Goal: Task Accomplishment & Management: Complete application form

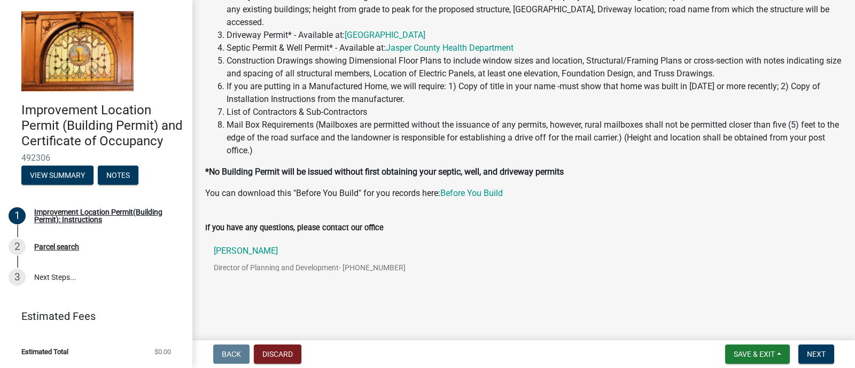
scroll to position [144, 0]
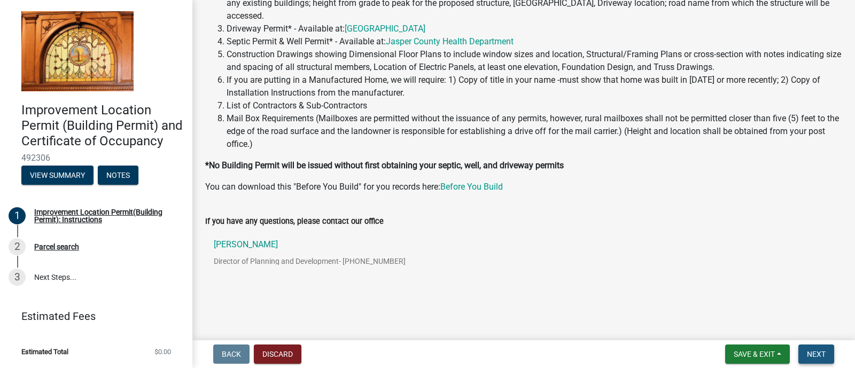
click at [819, 358] on span "Next" at bounding box center [816, 354] width 19 height 9
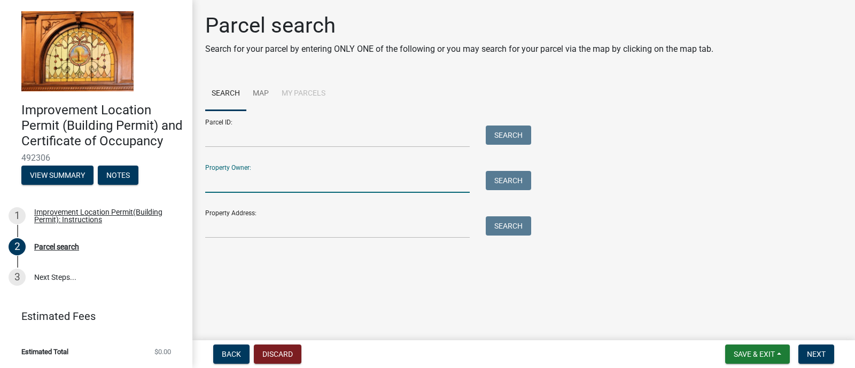
click at [253, 185] on input "Property Owner:" at bounding box center [337, 182] width 265 height 22
type input "maximoff"
click at [509, 182] on button "Search" at bounding box center [508, 180] width 45 height 19
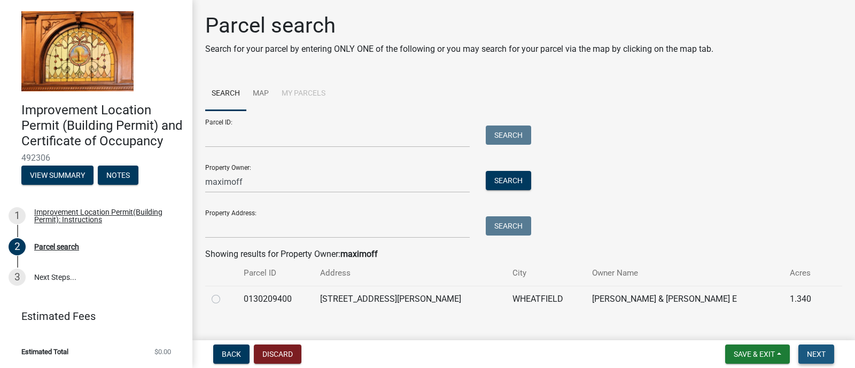
click at [815, 353] on span "Next" at bounding box center [816, 354] width 19 height 9
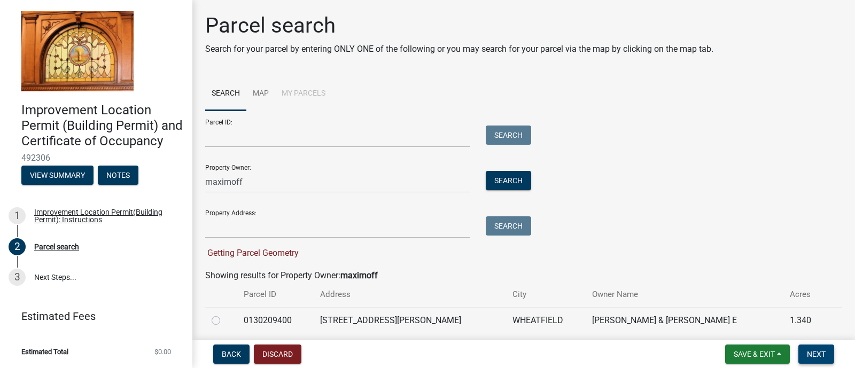
scroll to position [38, 0]
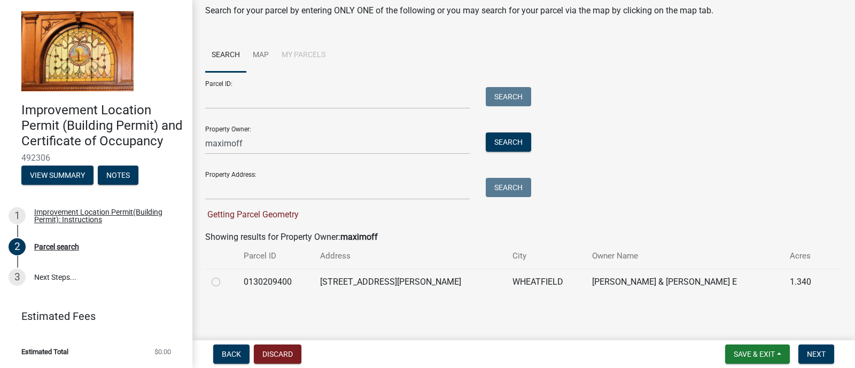
click at [224, 276] on label at bounding box center [224, 276] width 0 height 0
click at [224, 283] on input "radio" at bounding box center [227, 279] width 7 height 7
radio input "true"
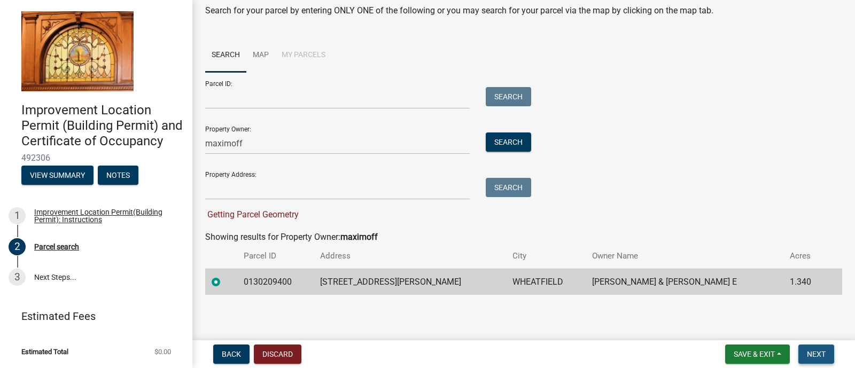
click at [817, 350] on span "Next" at bounding box center [816, 354] width 19 height 9
click at [817, 354] on span "Next" at bounding box center [816, 354] width 19 height 9
click at [766, 354] on span "Save & Exit" at bounding box center [754, 354] width 41 height 9
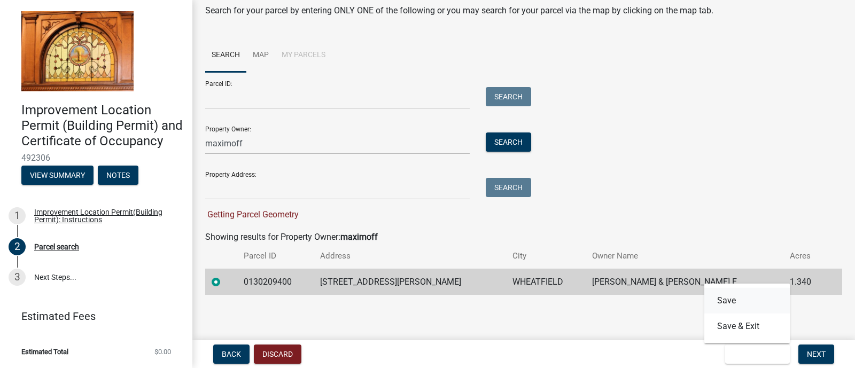
click at [730, 303] on button "Save" at bounding box center [747, 301] width 86 height 26
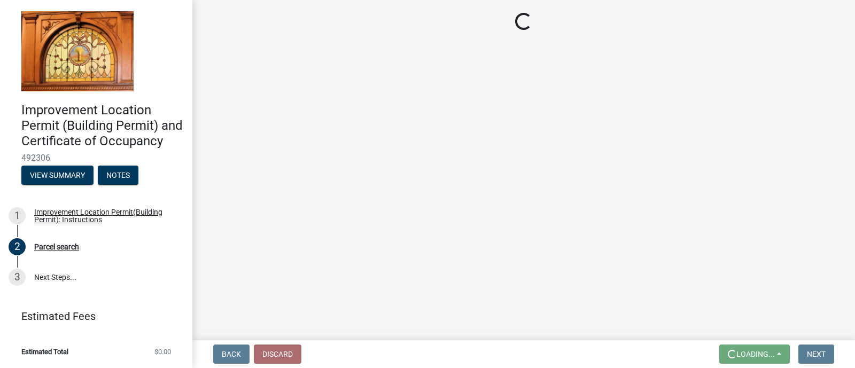
scroll to position [0, 0]
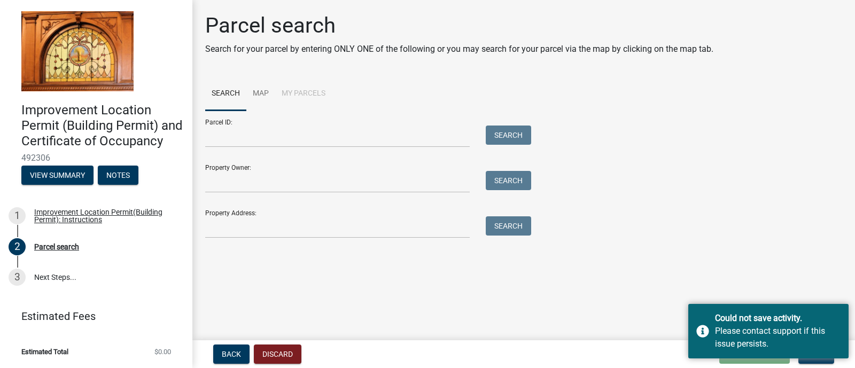
click at [731, 280] on main "Parcel search Search for your parcel by entering ONLY ONE of the following or y…" at bounding box center [523, 168] width 663 height 336
click at [241, 172] on input "Property Owner:" at bounding box center [337, 182] width 265 height 22
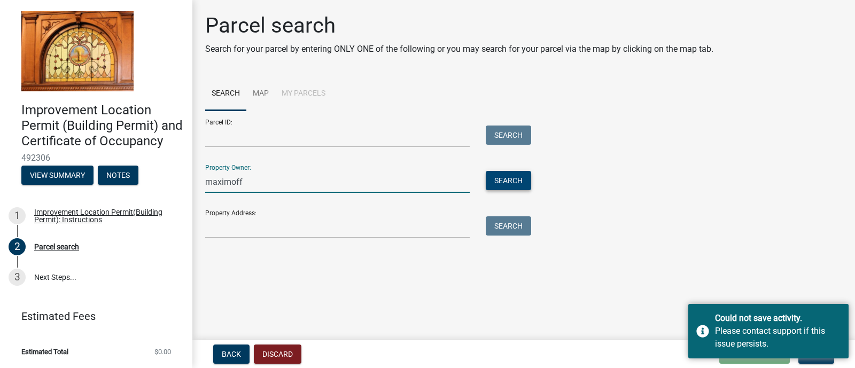
type input "maximoff"
click at [522, 176] on button "Search" at bounding box center [508, 180] width 45 height 19
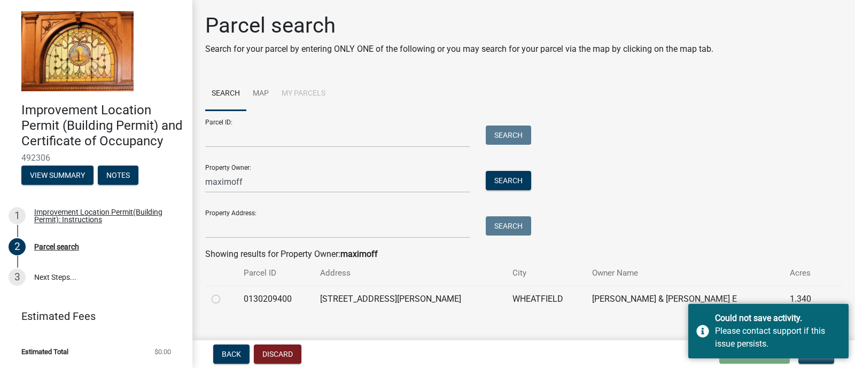
click at [224, 293] on label at bounding box center [224, 293] width 0 height 0
click at [224, 299] on input "radio" at bounding box center [227, 296] width 7 height 7
radio input "true"
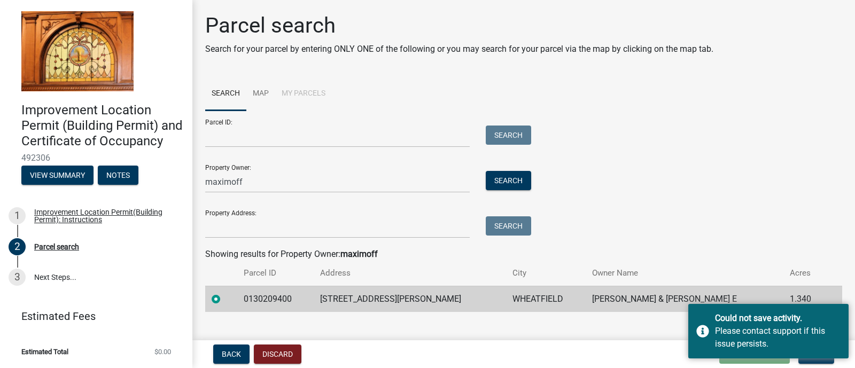
click at [808, 263] on th "Acres" at bounding box center [805, 273] width 43 height 25
click at [697, 332] on div "Could not save activity. Please contact support if this issue persists." at bounding box center [768, 331] width 160 height 55
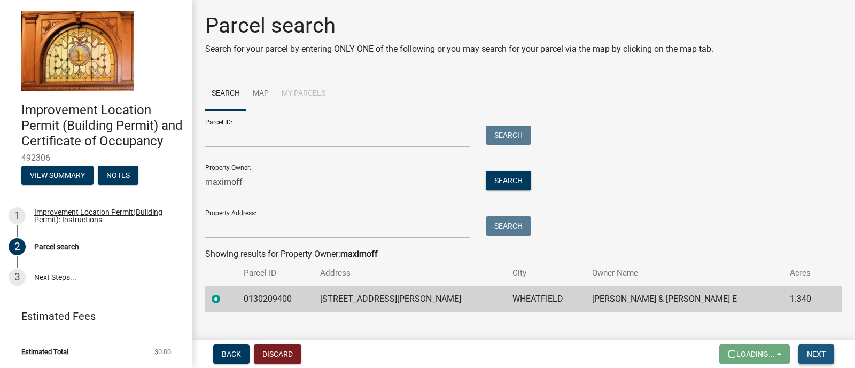
click at [815, 352] on span "Next" at bounding box center [816, 354] width 19 height 9
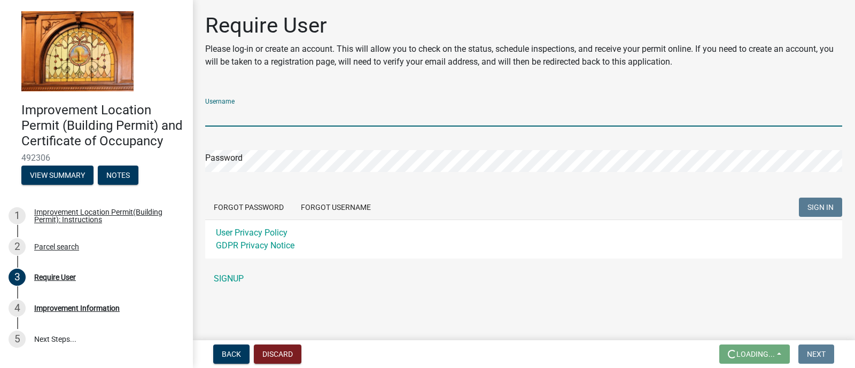
click at [254, 116] on input "Username" at bounding box center [523, 116] width 637 height 22
type input "Maxim"
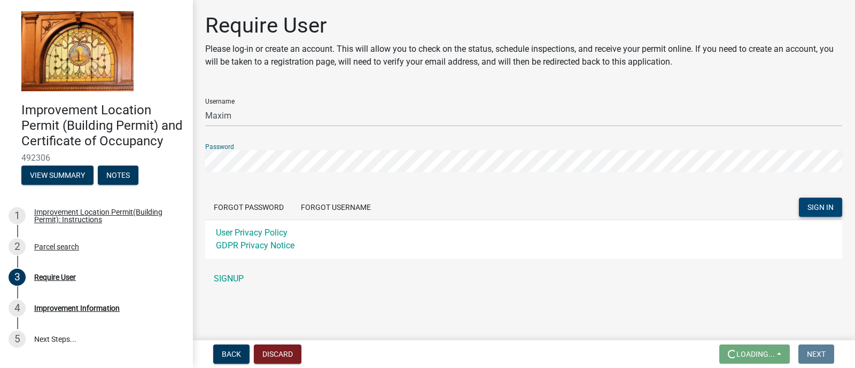
click at [819, 203] on span "SIGN IN" at bounding box center [821, 207] width 26 height 9
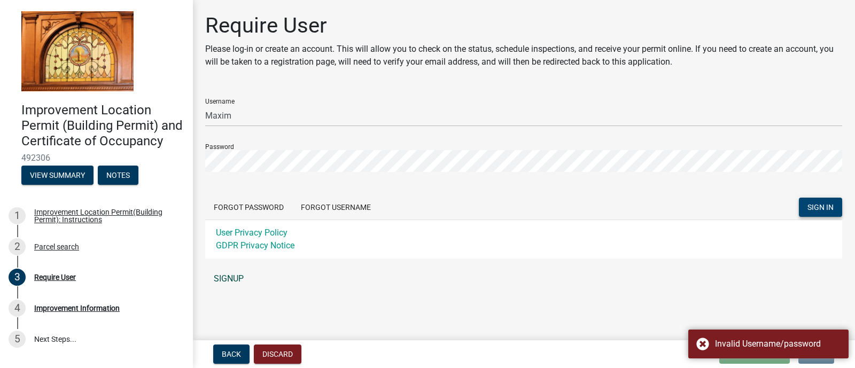
click at [744, 268] on link "SIGNUP" at bounding box center [523, 278] width 637 height 21
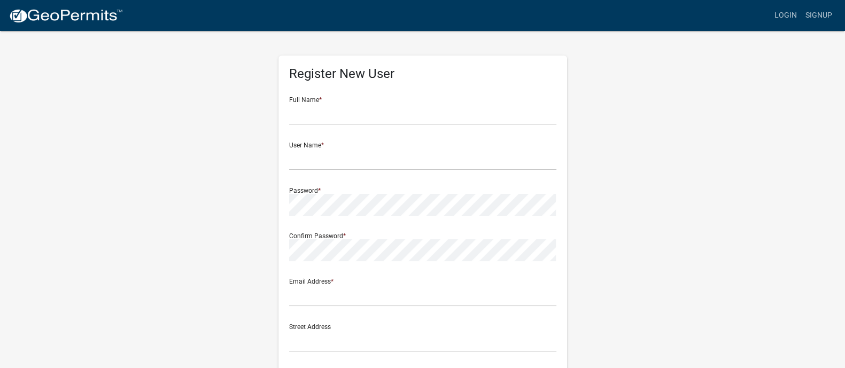
drag, startPoint x: 344, startPoint y: 88, endPoint x: 307, endPoint y: 106, distance: 40.9
click at [307, 106] on div "Full Name *" at bounding box center [422, 106] width 267 height 37
click at [307, 106] on input "text" at bounding box center [422, 114] width 267 height 22
type input "[PERSON_NAME]"
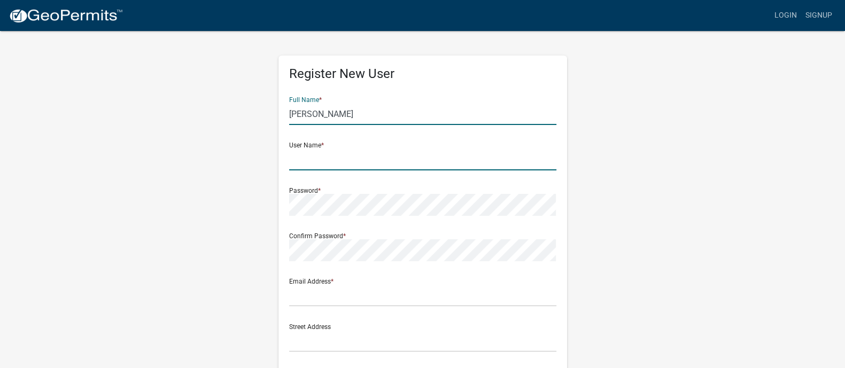
click at [306, 160] on input "text" at bounding box center [422, 160] width 267 height 22
type input "Maximoff"
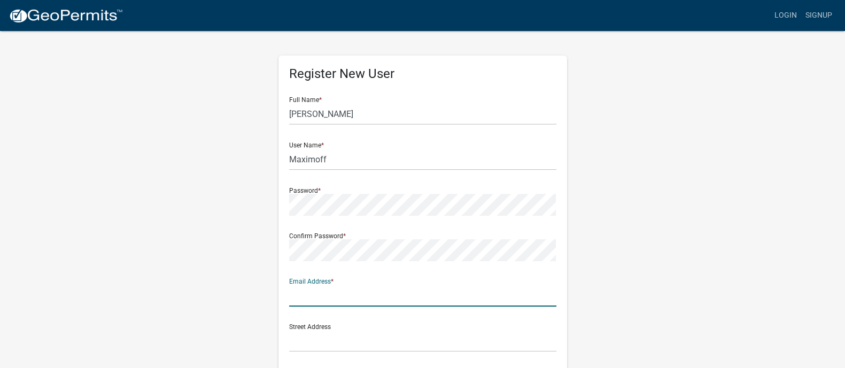
click at [310, 294] on input "text" at bounding box center [422, 296] width 267 height 22
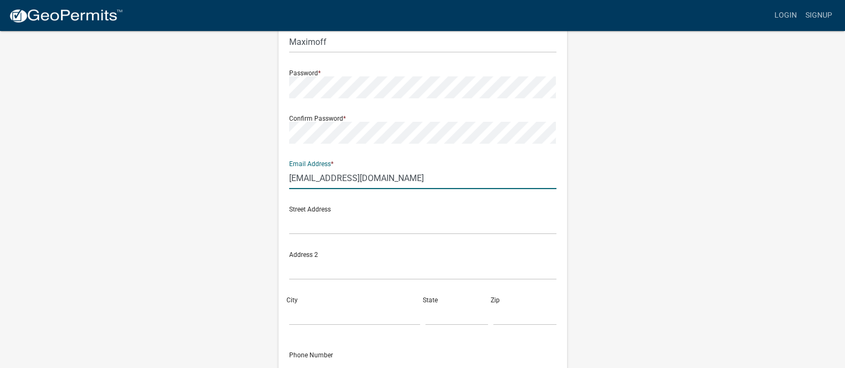
scroll to position [156, 0]
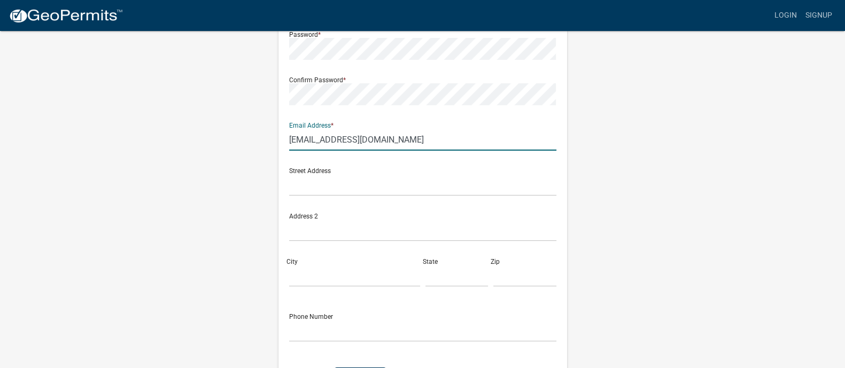
type input "[EMAIL_ADDRESS][DOMAIN_NAME]"
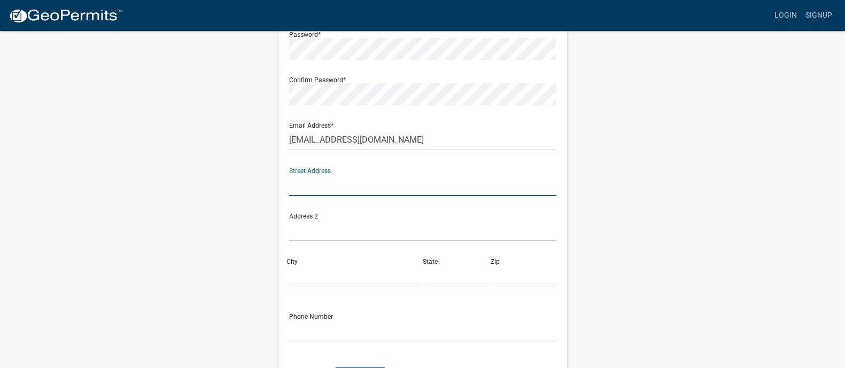
click at [314, 184] on input "text" at bounding box center [422, 185] width 267 height 22
type input "[STREET_ADDRESS][PERSON_NAME]"
click at [313, 267] on input "City" at bounding box center [354, 276] width 131 height 22
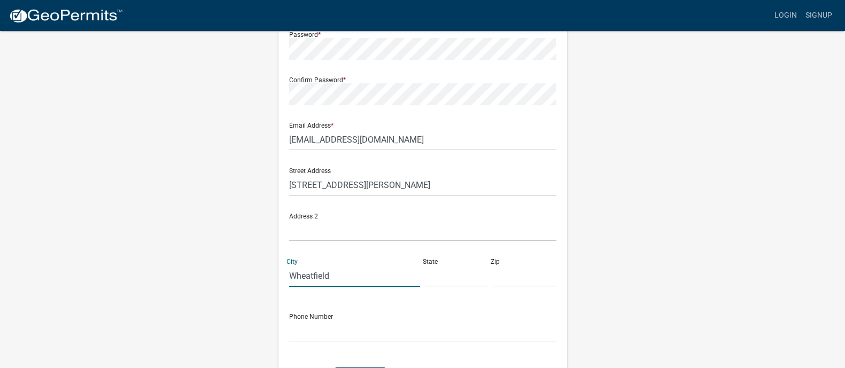
type input "Wheatfield"
type input "IN"
type input "46392"
click at [311, 327] on input "text" at bounding box center [422, 331] width 267 height 22
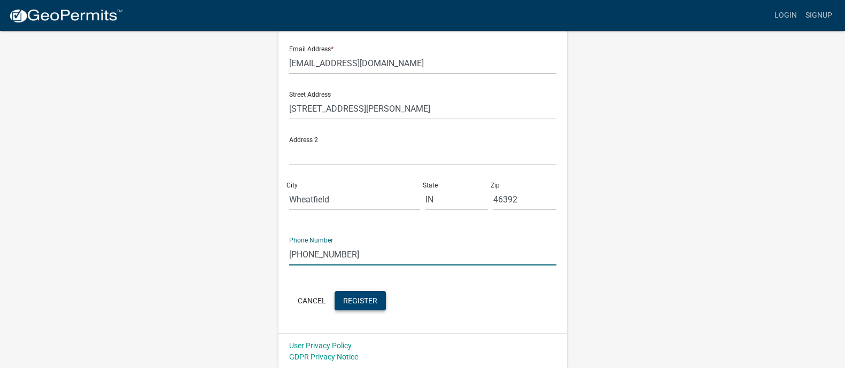
type input "[PHONE_NUMBER]"
click at [367, 299] on span "Register" at bounding box center [360, 300] width 34 height 9
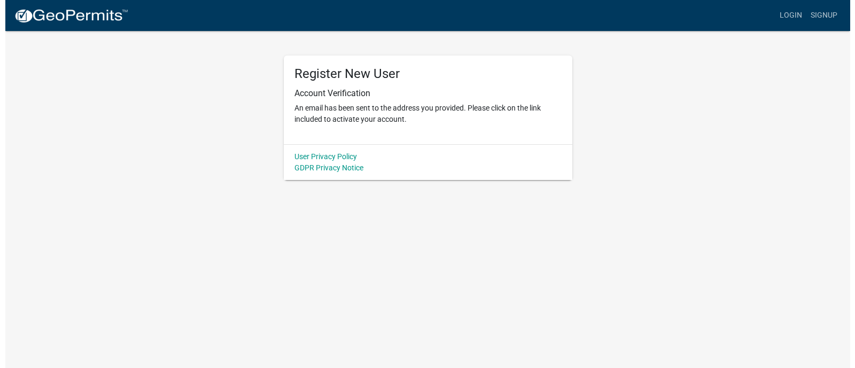
scroll to position [0, 0]
click at [368, 99] on div "Account Verification An email has been sent to the address you provided. Please…" at bounding box center [427, 106] width 267 height 37
click at [327, 122] on p "An email has been sent to the address you provided. Please click on the link in…" at bounding box center [427, 114] width 267 height 22
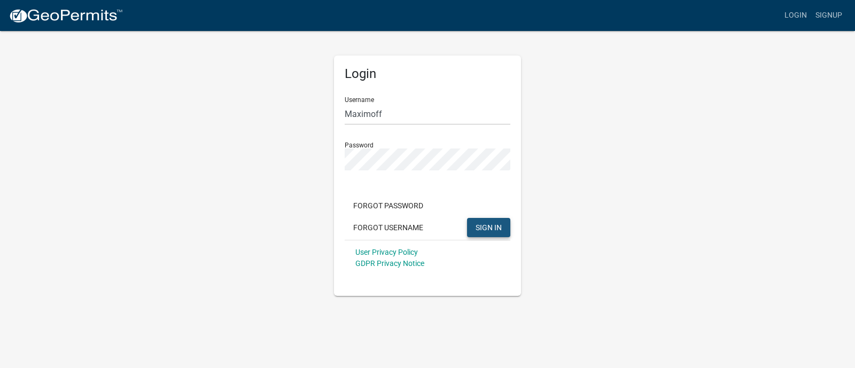
click at [488, 227] on span "SIGN IN" at bounding box center [489, 227] width 26 height 9
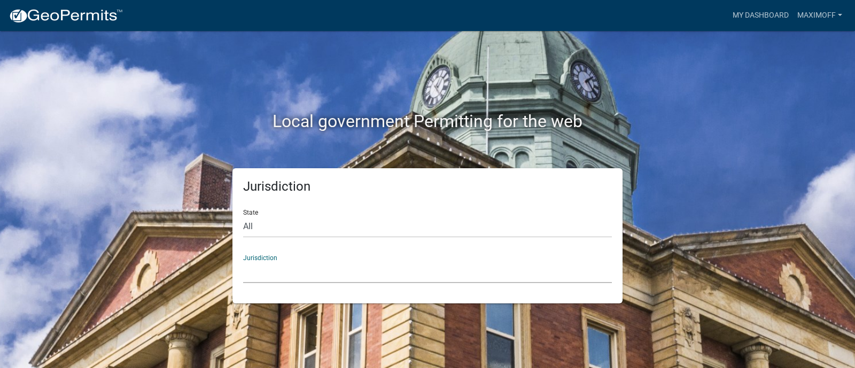
click at [278, 268] on select "Custer County, Colorado Carroll County, Georgia Cook County, Georgia Crawford C…" at bounding box center [427, 272] width 369 height 22
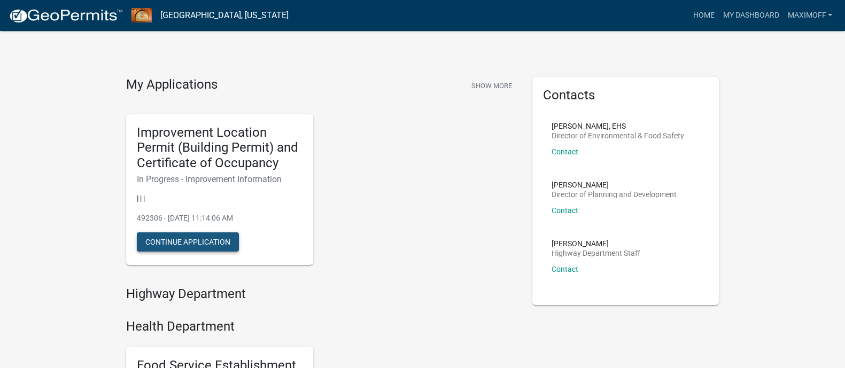
click at [206, 242] on button "Continue Application" at bounding box center [188, 241] width 102 height 19
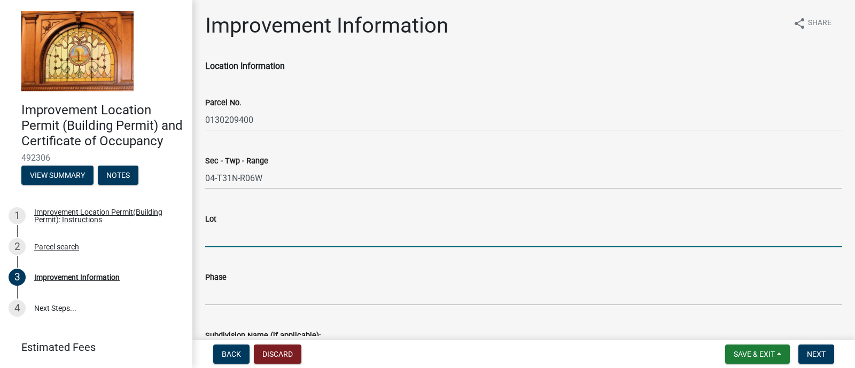
click at [266, 226] on input "Lot" at bounding box center [523, 237] width 637 height 22
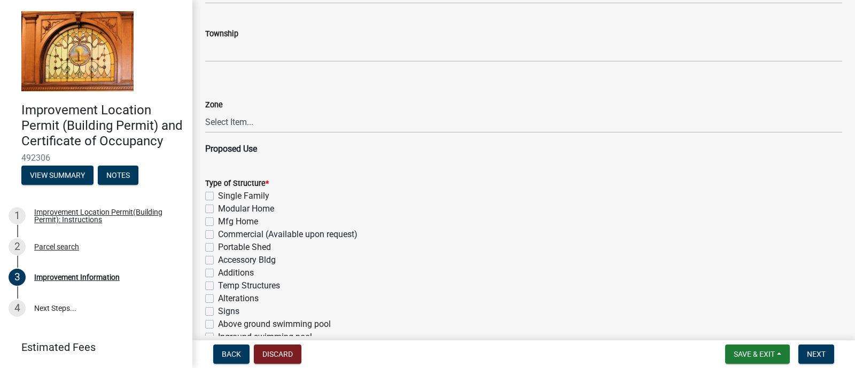
scroll to position [611, 0]
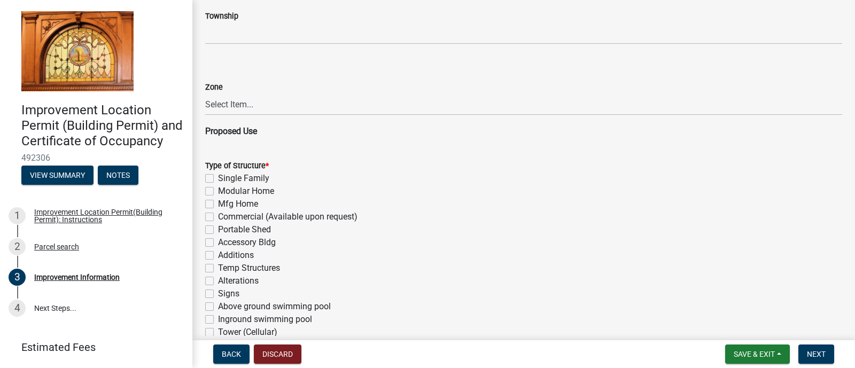
click at [218, 242] on label "Accessory Bldg" at bounding box center [247, 242] width 58 height 13
click at [218, 242] on input "Accessory Bldg" at bounding box center [221, 239] width 7 height 7
checkbox input "true"
checkbox input "false"
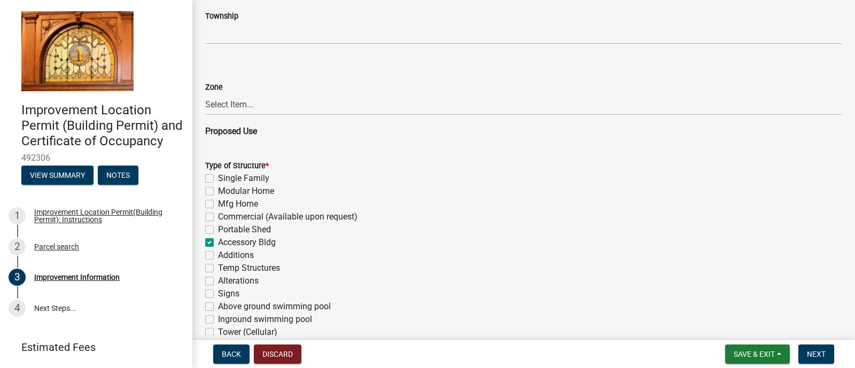
checkbox input "false"
checkbox input "true"
checkbox input "false"
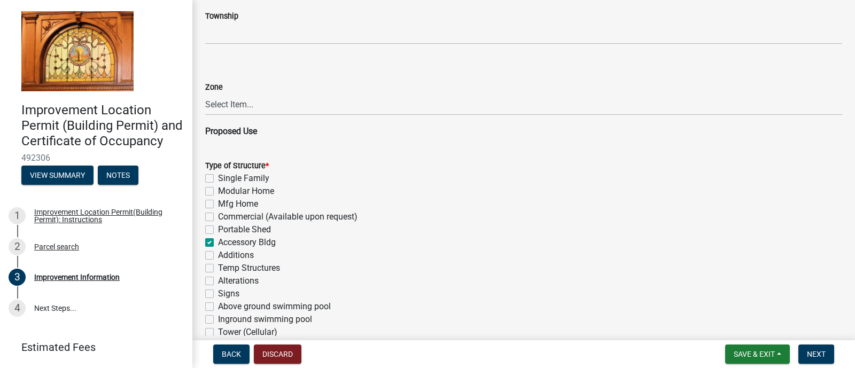
checkbox input "false"
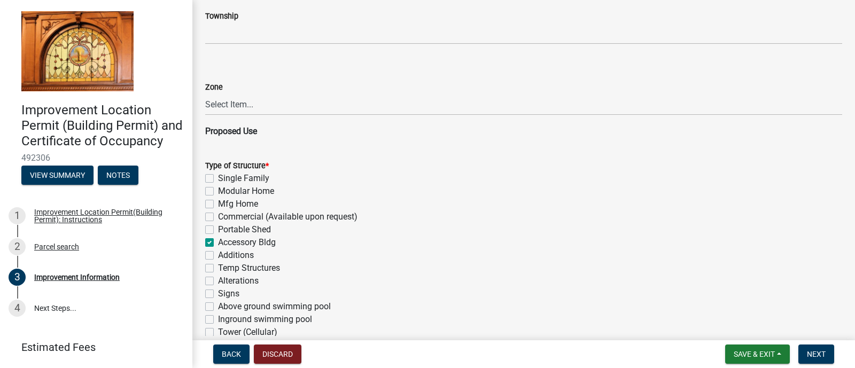
checkbox input "false"
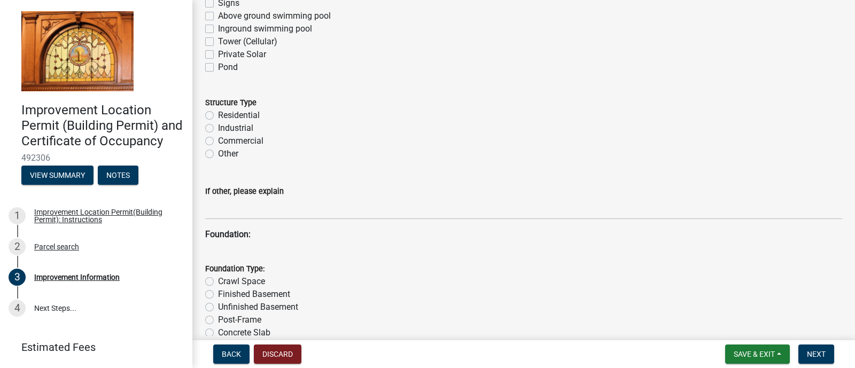
scroll to position [908, 0]
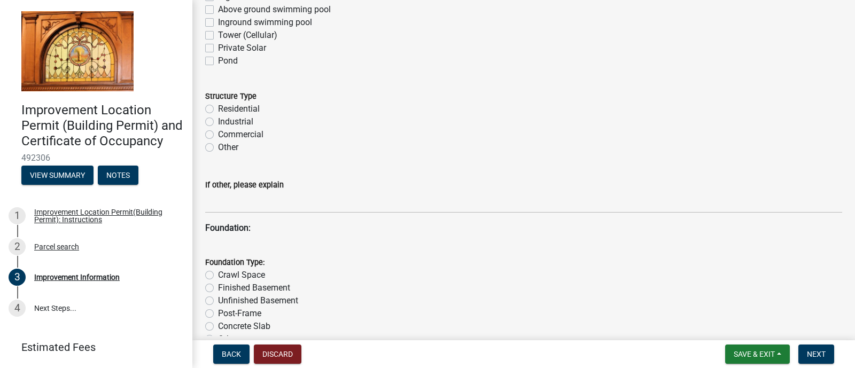
click at [218, 144] on label "Other" at bounding box center [228, 147] width 20 height 13
click at [218, 144] on input "Other" at bounding box center [221, 144] width 7 height 7
radio input "true"
click at [218, 144] on label "Other" at bounding box center [228, 147] width 20 height 13
click at [218, 144] on input "Other" at bounding box center [221, 144] width 7 height 7
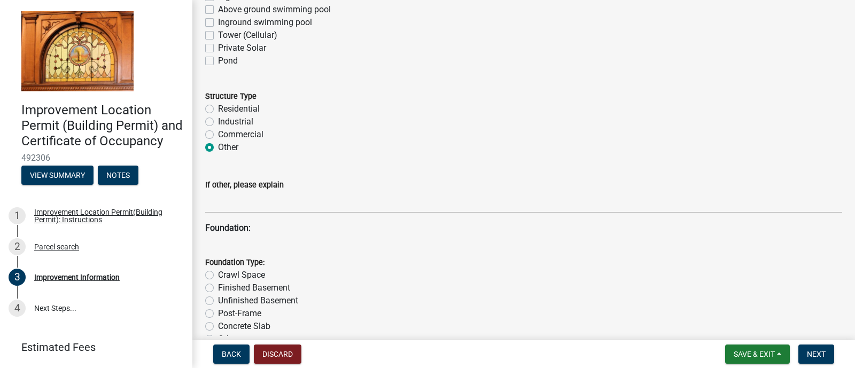
click at [218, 107] on label "Residential" at bounding box center [239, 109] width 42 height 13
click at [218, 107] on input "Residential" at bounding box center [221, 106] width 7 height 7
radio input "true"
click at [218, 150] on label "Other" at bounding box center [228, 147] width 20 height 13
click at [218, 148] on input "Other" at bounding box center [221, 144] width 7 height 7
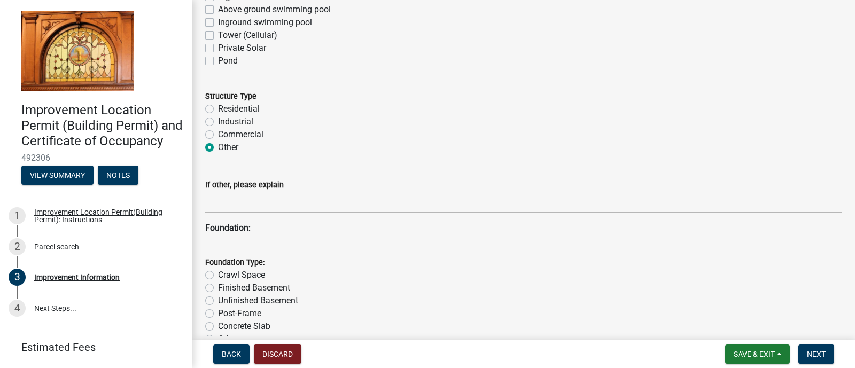
radio input "true"
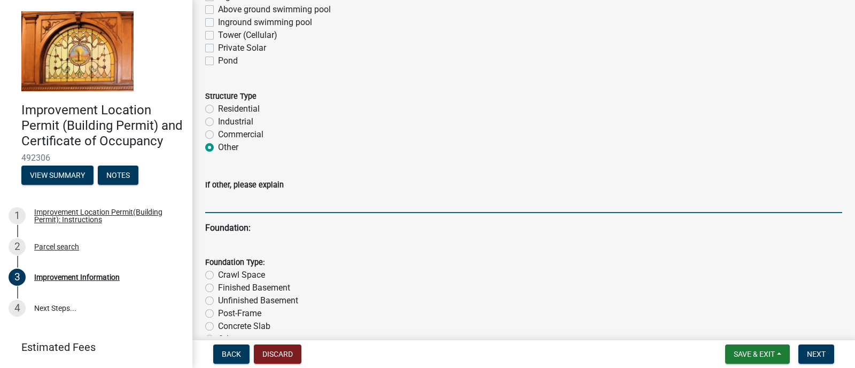
click at [220, 200] on input "If other, please explain" at bounding box center [523, 202] width 637 height 22
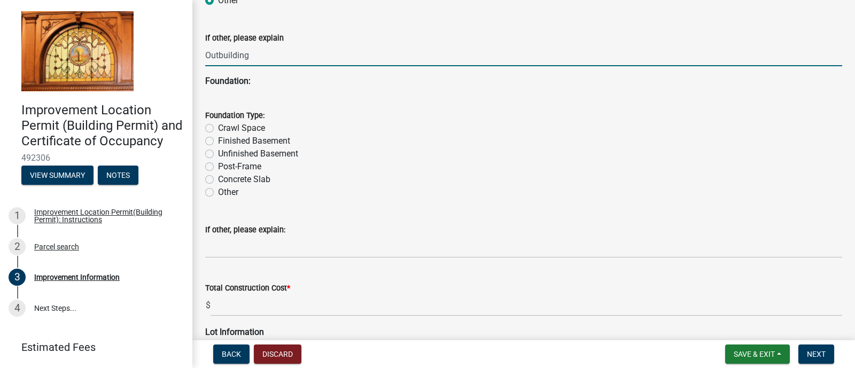
scroll to position [1058, 0]
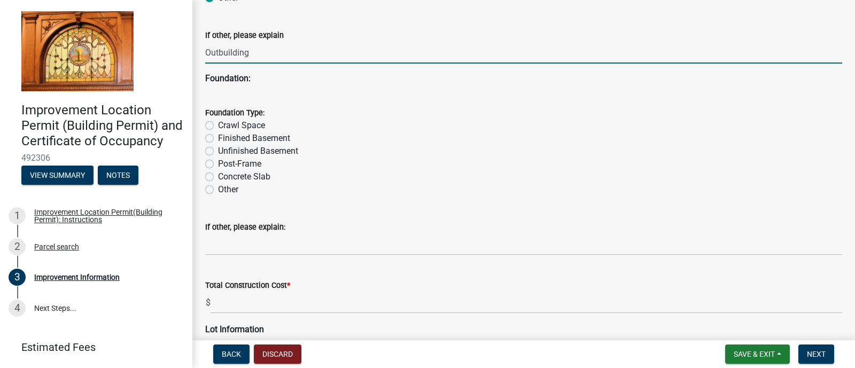
type input "Outbuilding"
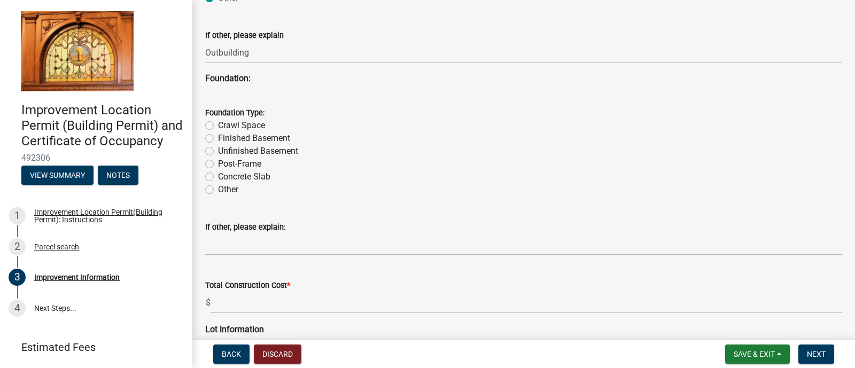
click at [218, 190] on label "Other" at bounding box center [228, 189] width 20 height 13
click at [218, 190] on input "Other" at bounding box center [221, 186] width 7 height 7
radio input "true"
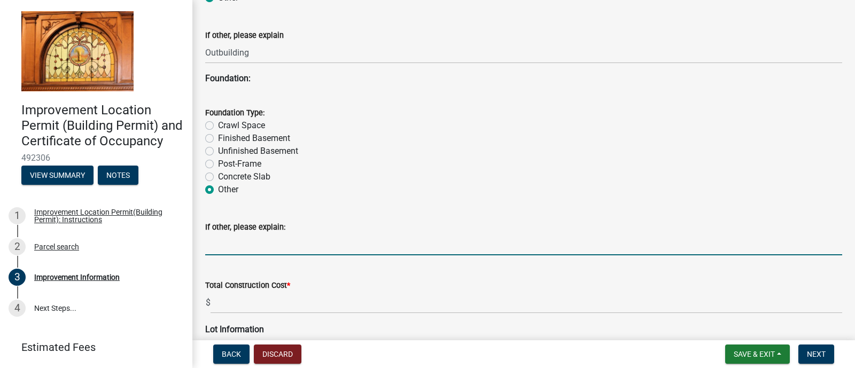
click at [222, 245] on input "If other, please explain:" at bounding box center [523, 245] width 637 height 22
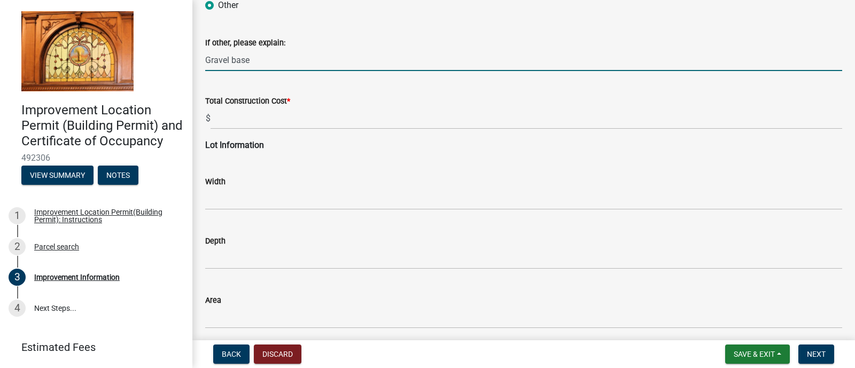
scroll to position [1253, 0]
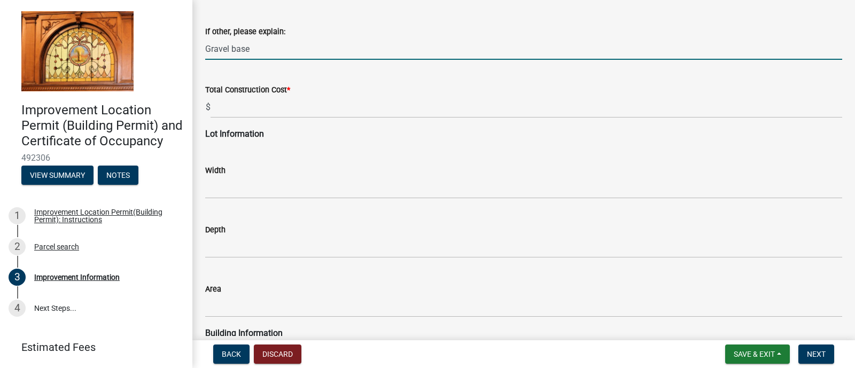
type input "Gravel base"
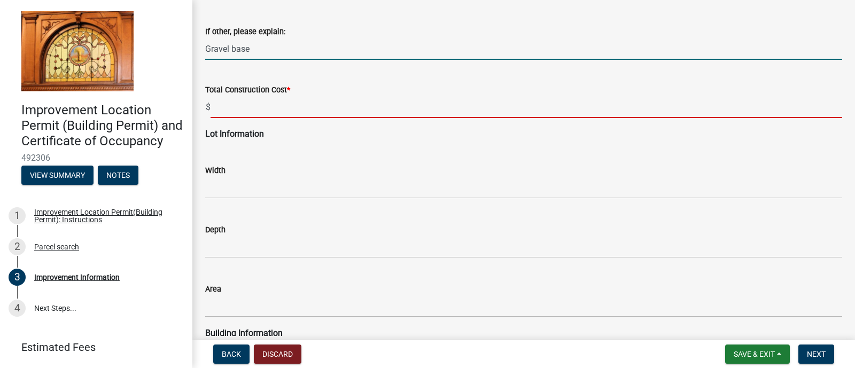
click at [250, 110] on input "text" at bounding box center [527, 107] width 632 height 22
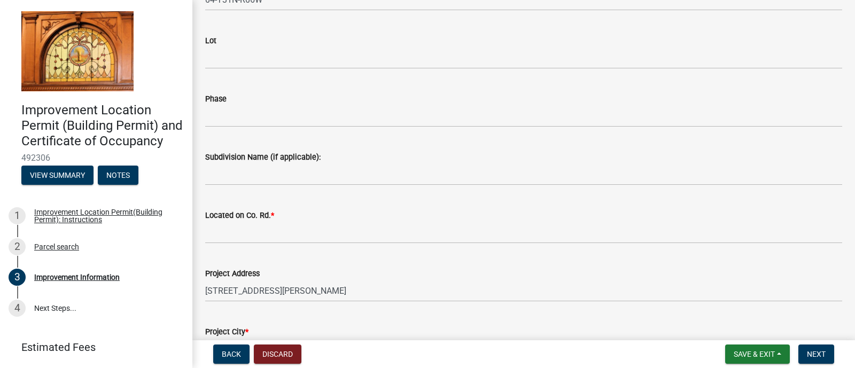
scroll to position [192, 0]
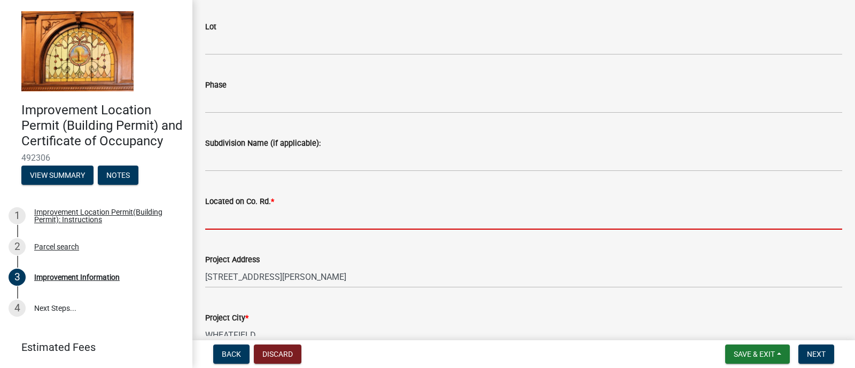
click at [226, 218] on input "Located on Co. Rd. *" at bounding box center [523, 219] width 637 height 22
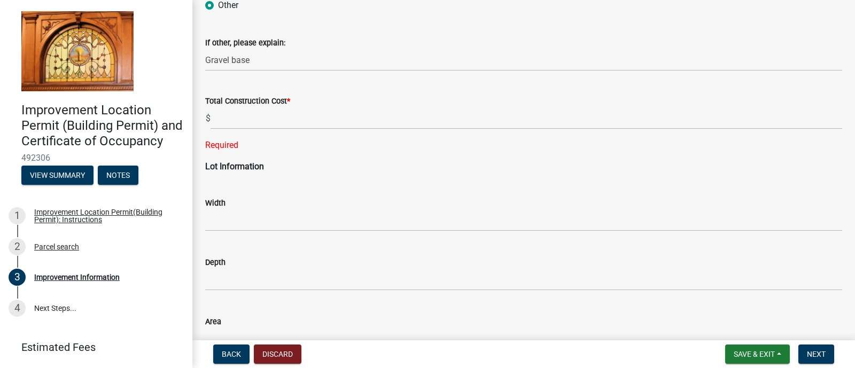
scroll to position [1245, 0]
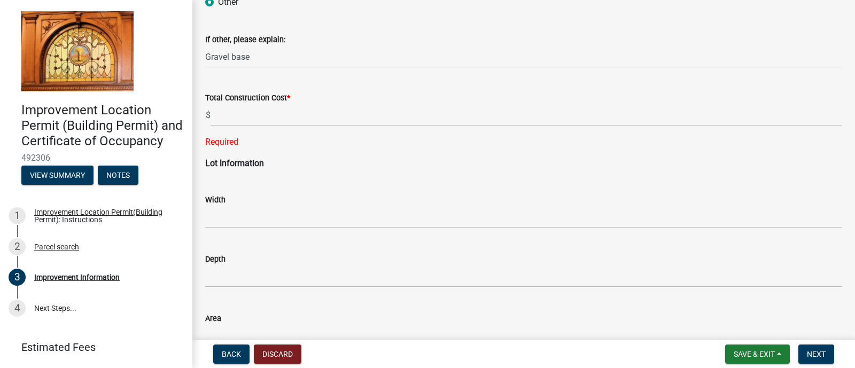
type input "300"
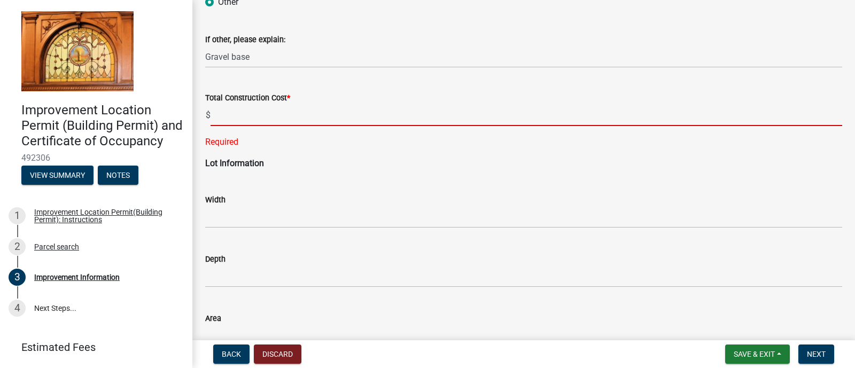
click at [239, 114] on input "text" at bounding box center [527, 115] width 632 height 22
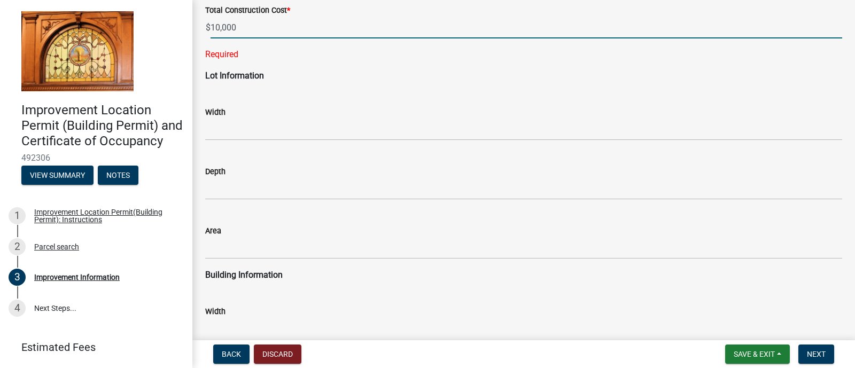
scroll to position [1342, 0]
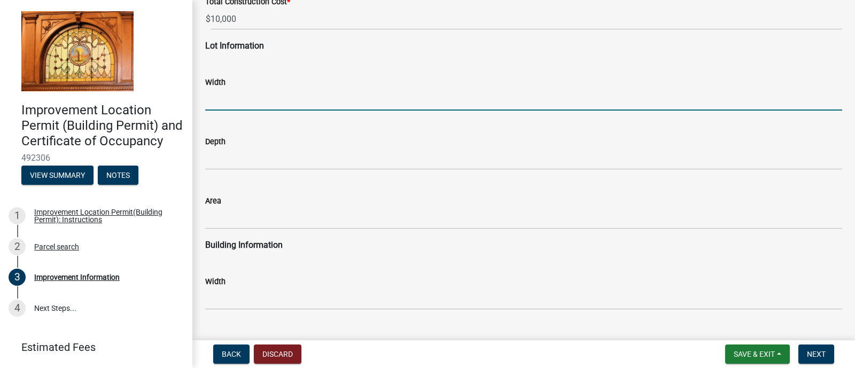
type input "10000"
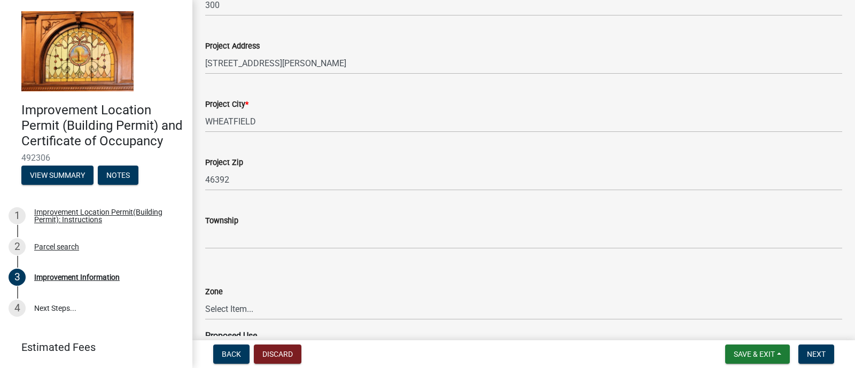
scroll to position [464, 0]
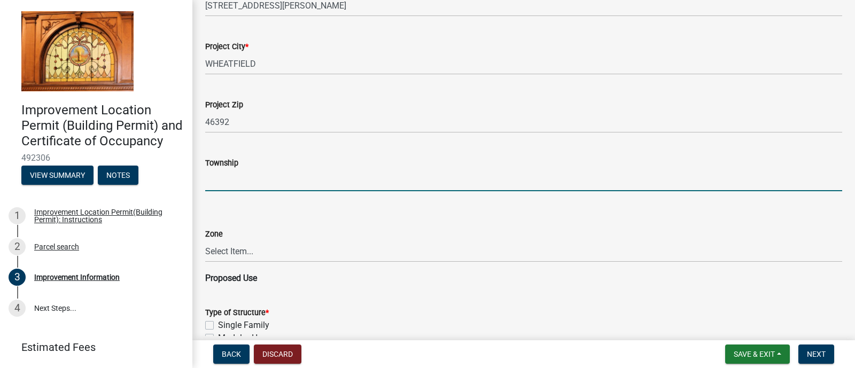
click at [270, 186] on input "Township" at bounding box center [523, 180] width 637 height 22
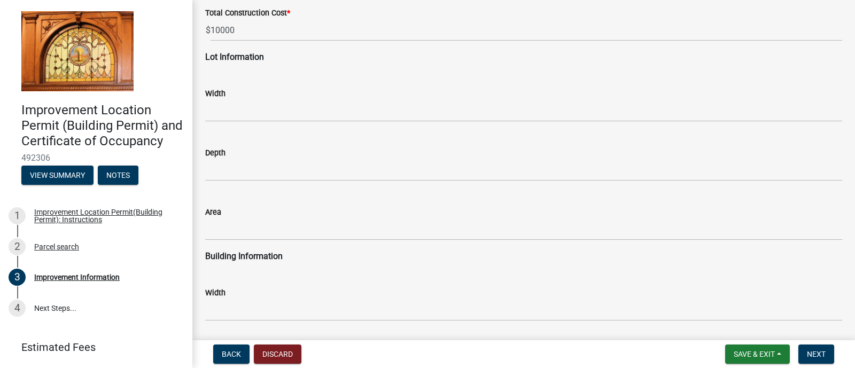
scroll to position [1333, 0]
type input "Walker"
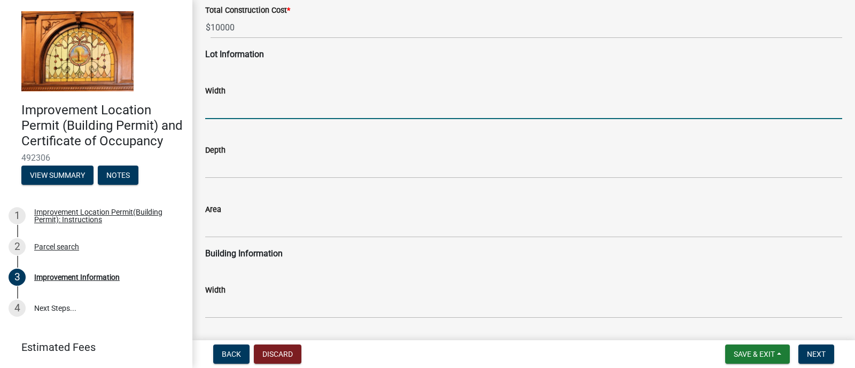
click at [232, 107] on input "text" at bounding box center [523, 108] width 637 height 22
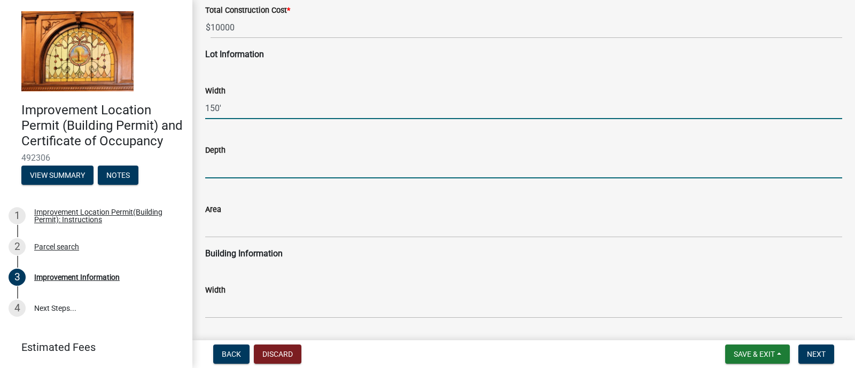
type input "150"
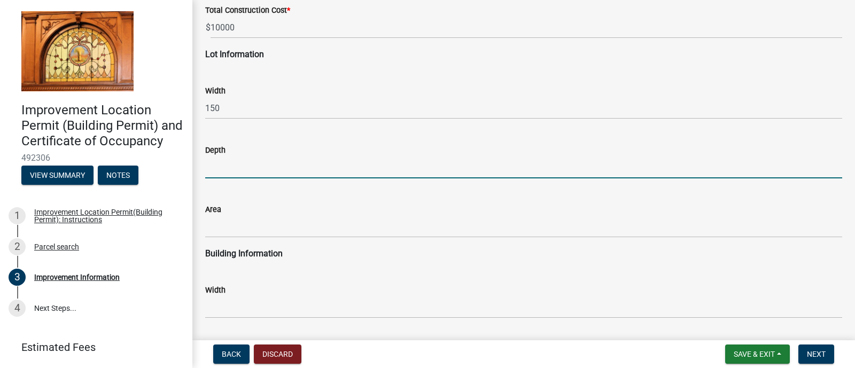
click at [218, 169] on input "text" at bounding box center [523, 168] width 637 height 22
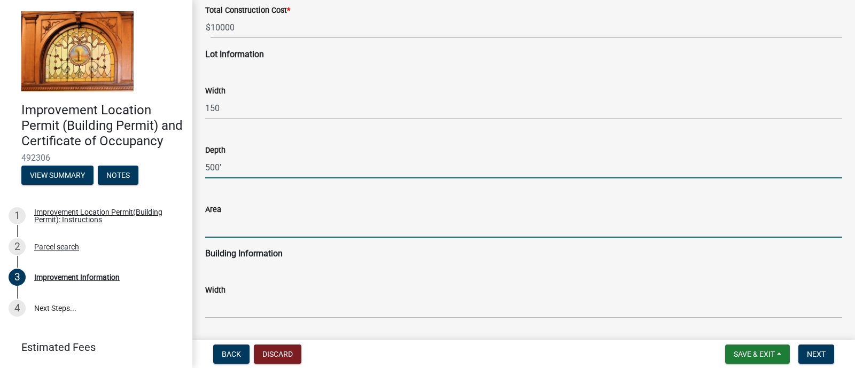
type input "500"
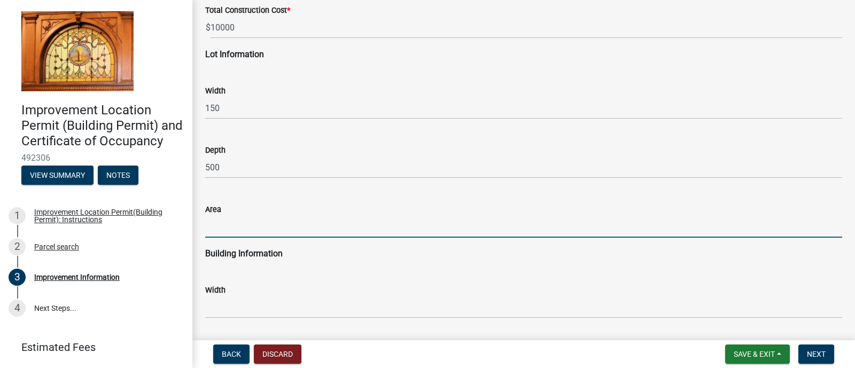
click at [220, 230] on input "text" at bounding box center [523, 227] width 637 height 22
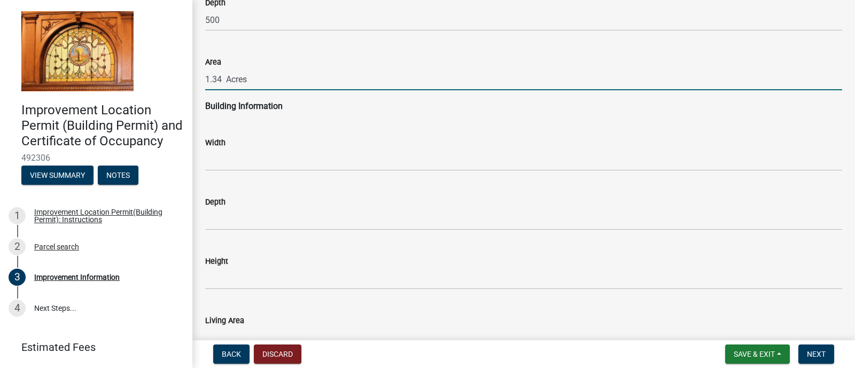
scroll to position [1477, 0]
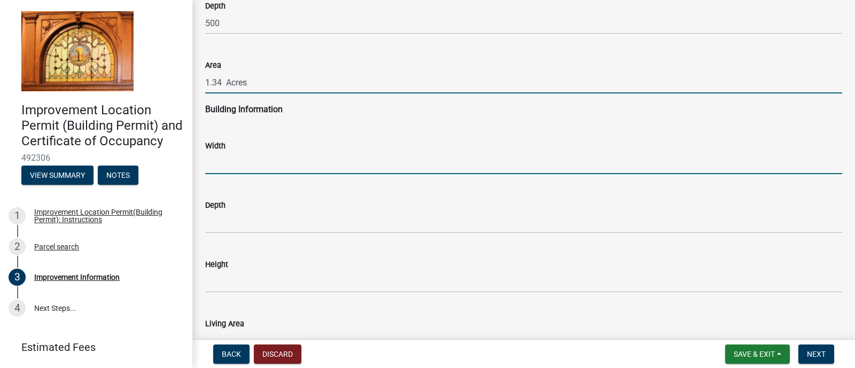
type input "1.34"
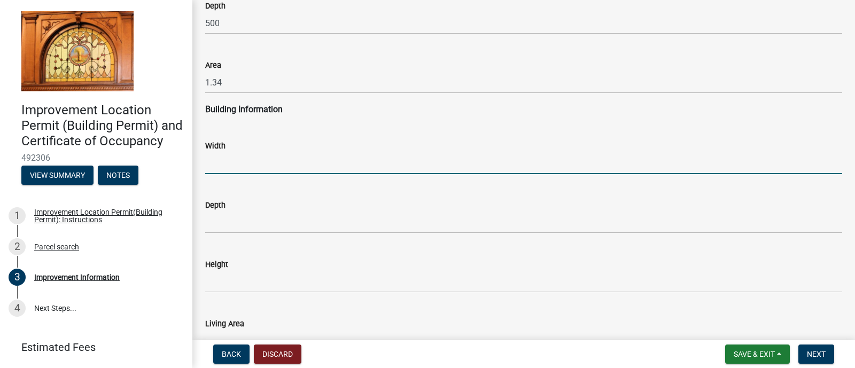
click at [246, 165] on input "text" at bounding box center [523, 163] width 637 height 22
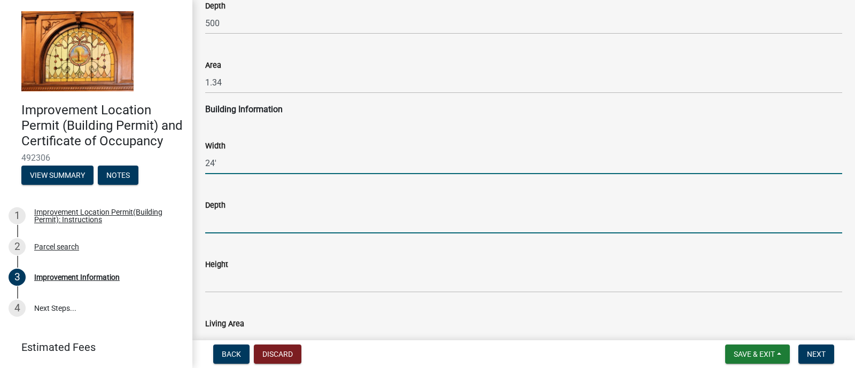
type input "24"
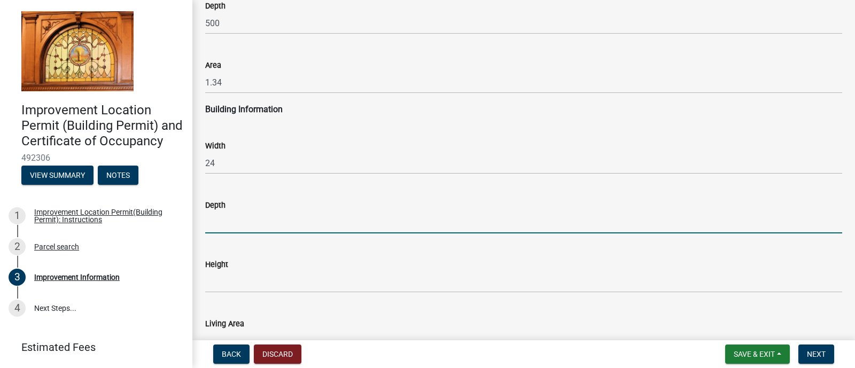
click at [225, 221] on input "text" at bounding box center [523, 223] width 637 height 22
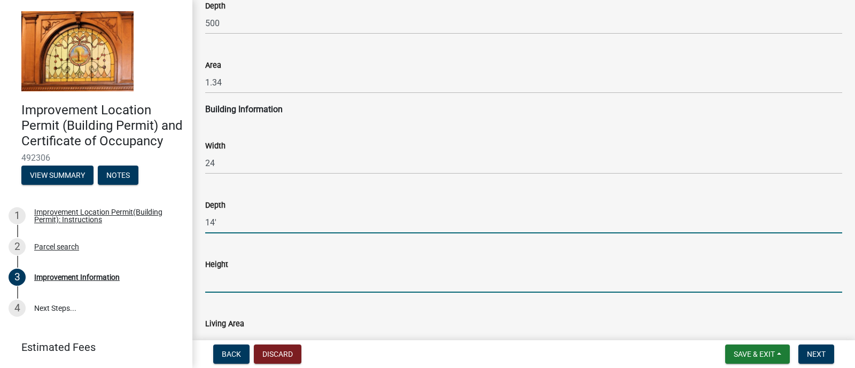
type input "14"
click at [230, 283] on input "text" at bounding box center [523, 282] width 637 height 22
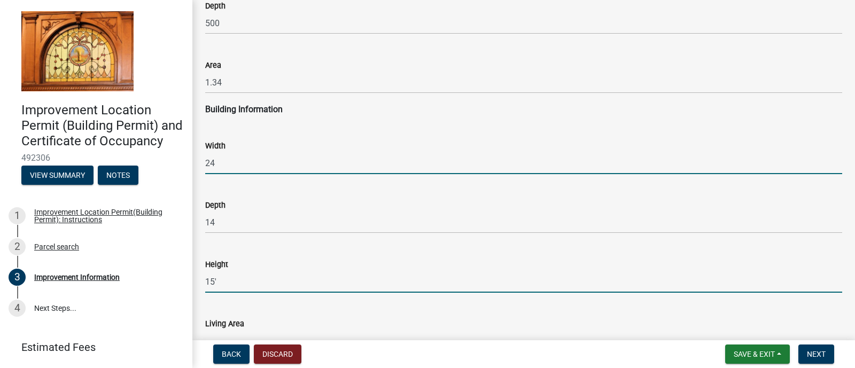
type input "15"
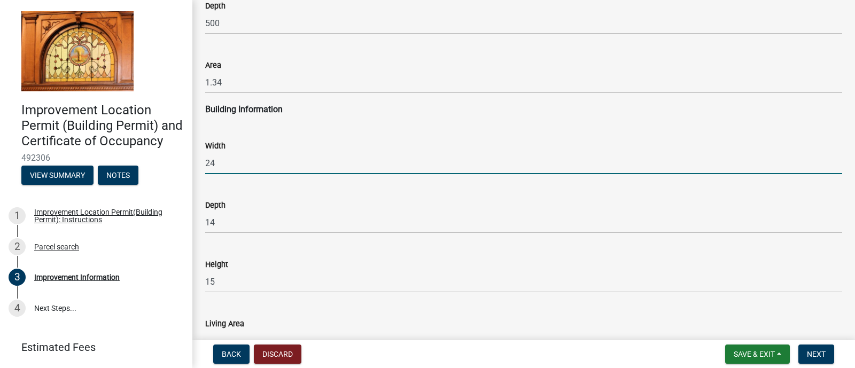
click at [214, 166] on input "24" at bounding box center [523, 163] width 637 height 22
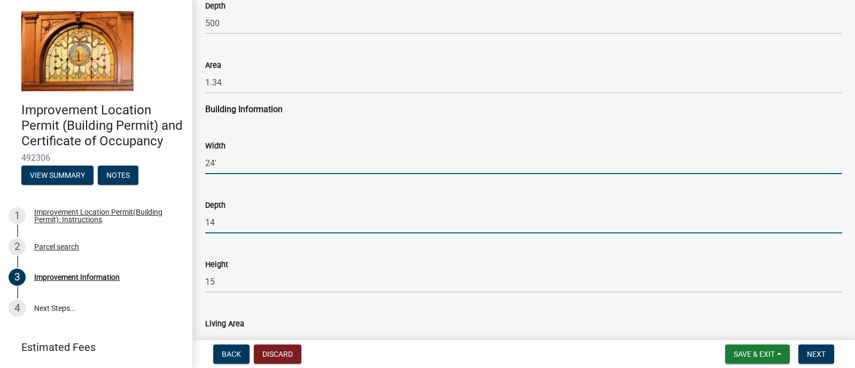
type input "24"
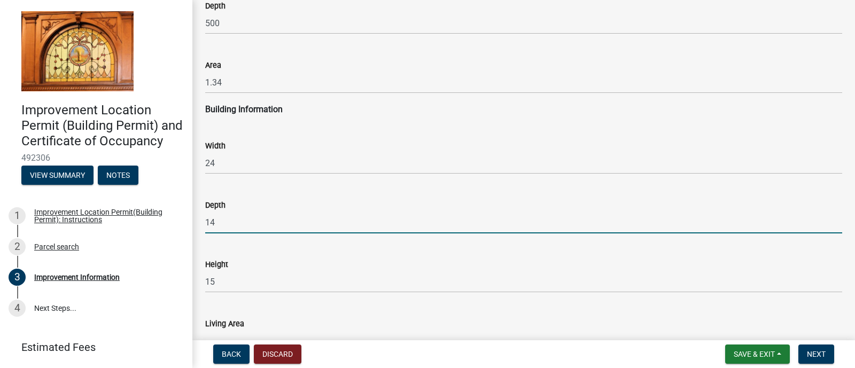
click at [214, 223] on input "14" at bounding box center [523, 223] width 637 height 22
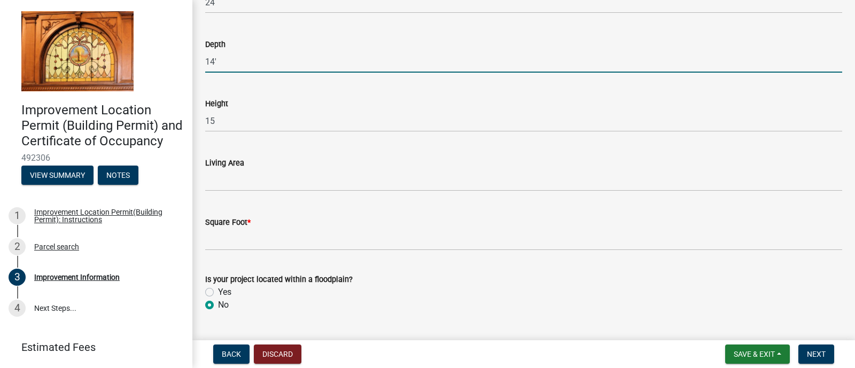
scroll to position [1644, 0]
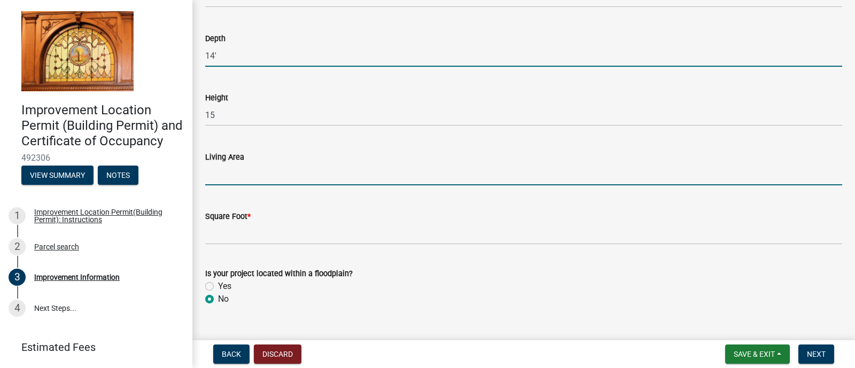
type input "14"
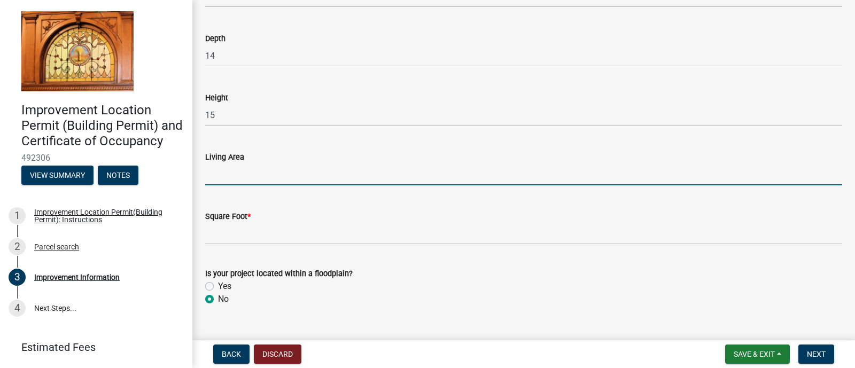
click at [224, 169] on input "text" at bounding box center [523, 175] width 637 height 22
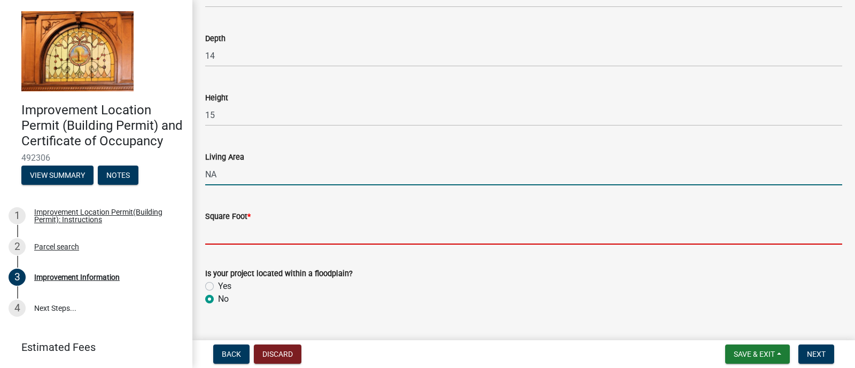
type input "0"
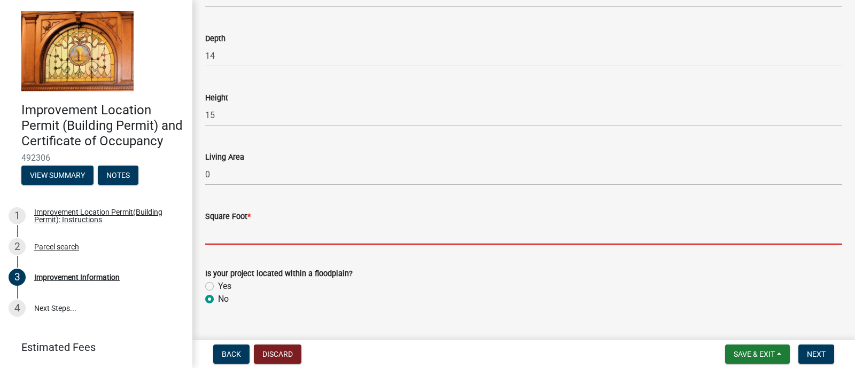
click at [236, 236] on input "text" at bounding box center [523, 234] width 637 height 22
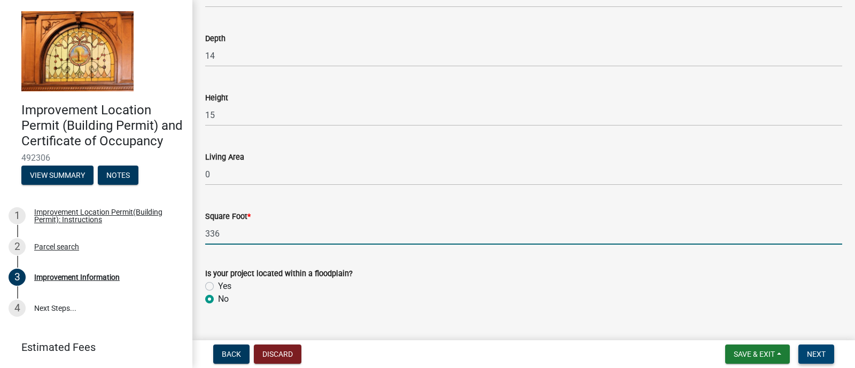
type input "336"
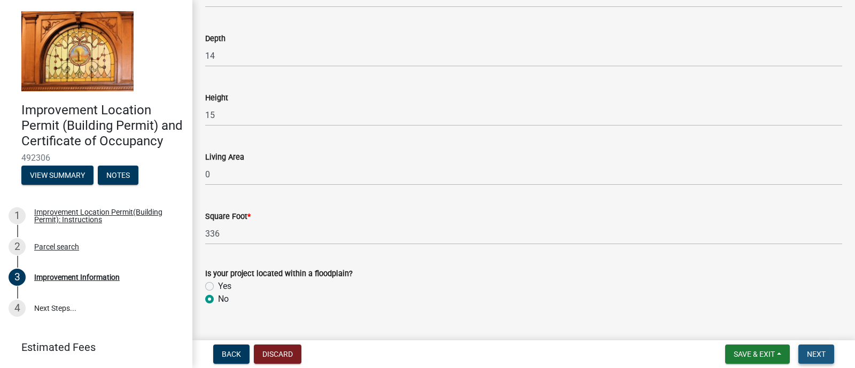
click at [823, 348] on button "Next" at bounding box center [817, 354] width 36 height 19
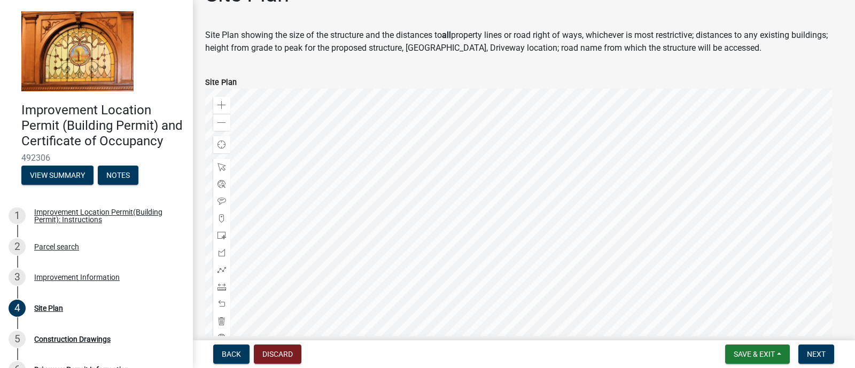
scroll to position [29, 0]
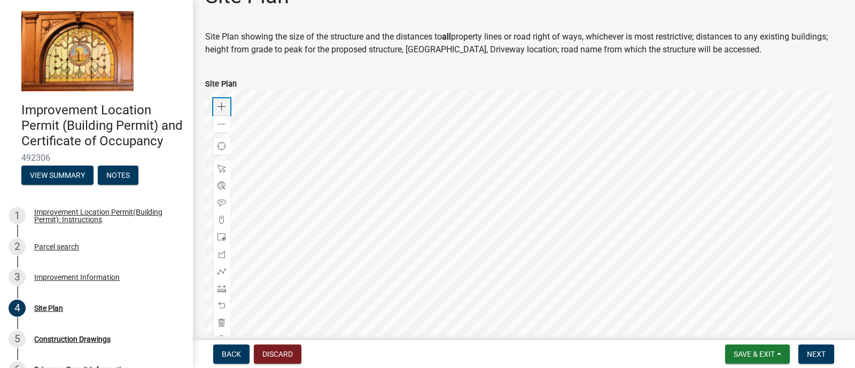
click at [219, 108] on span at bounding box center [222, 107] width 9 height 9
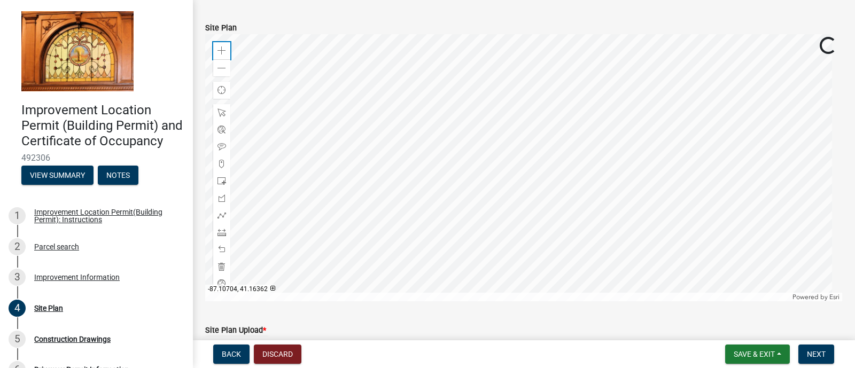
scroll to position [83, 0]
click at [223, 181] on span at bounding box center [222, 183] width 9 height 9
click at [454, 214] on div at bounding box center [523, 169] width 637 height 267
click at [363, 222] on div at bounding box center [523, 169] width 637 height 267
click at [368, 219] on div at bounding box center [523, 169] width 637 height 267
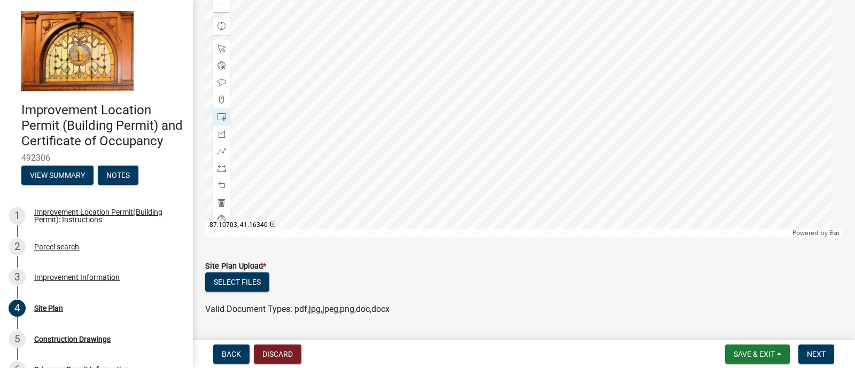
scroll to position [152, 0]
click at [219, 46] on span at bounding box center [222, 46] width 9 height 9
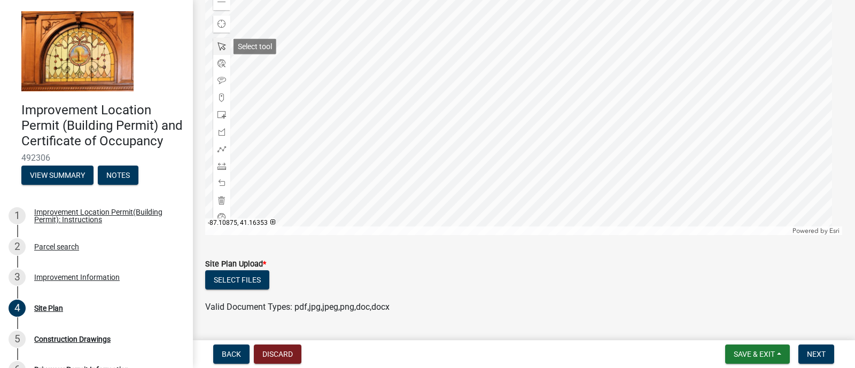
click at [219, 46] on span at bounding box center [222, 46] width 9 height 9
click at [226, 46] on span at bounding box center [222, 46] width 9 height 9
click at [223, 199] on span at bounding box center [222, 200] width 9 height 9
click at [222, 113] on span at bounding box center [222, 115] width 9 height 9
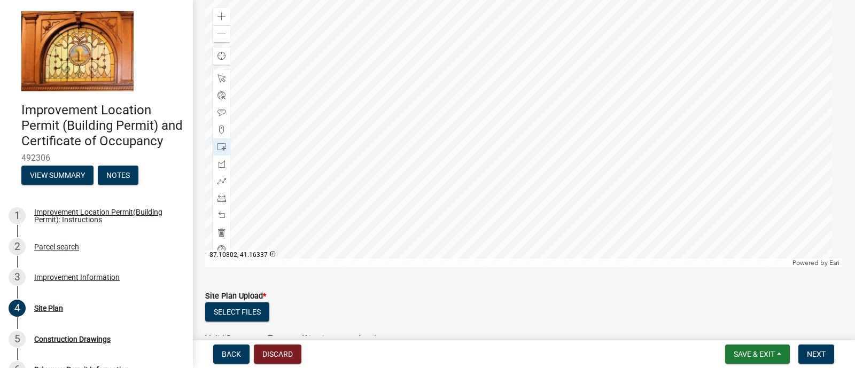
click at [473, 173] on div at bounding box center [523, 133] width 637 height 267
click at [221, 196] on span at bounding box center [222, 198] width 9 height 9
click at [428, 161] on div at bounding box center [523, 133] width 637 height 267
click at [478, 141] on div at bounding box center [523, 133] width 637 height 267
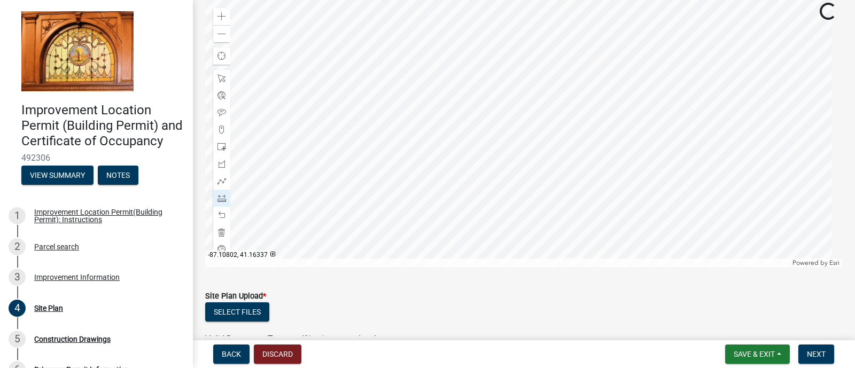
click at [478, 172] on div at bounding box center [523, 133] width 637 height 267
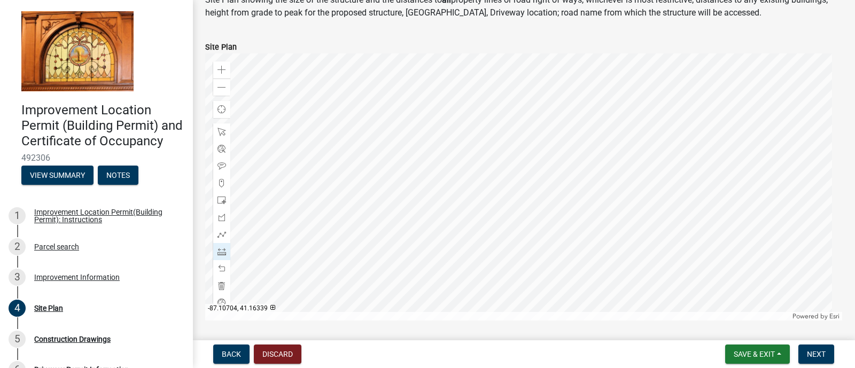
scroll to position [66, 0]
click at [224, 250] on span at bounding box center [222, 252] width 9 height 9
click at [484, 195] on div at bounding box center [523, 187] width 637 height 267
click at [483, 227] on div at bounding box center [523, 187] width 637 height 267
click at [222, 151] on span at bounding box center [222, 149] width 9 height 9
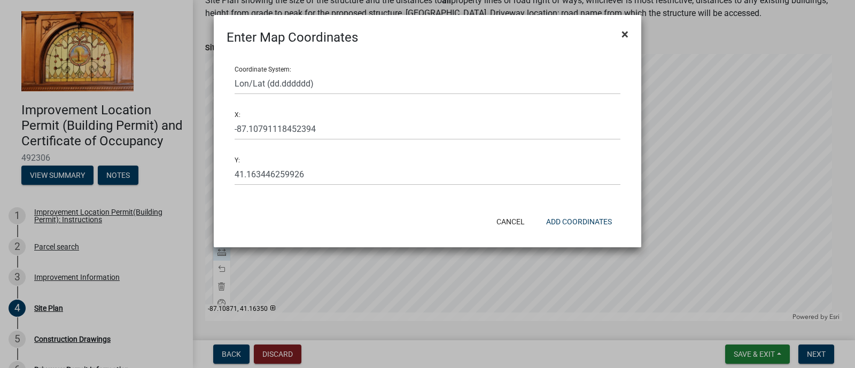
click at [623, 34] on span "×" at bounding box center [625, 34] width 7 height 15
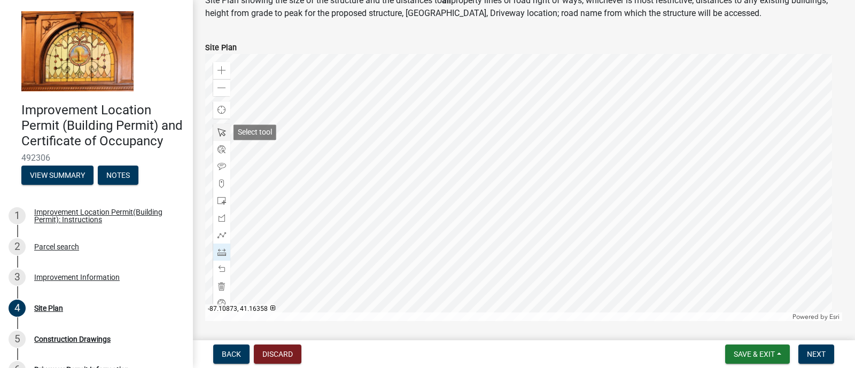
click at [224, 127] on div at bounding box center [221, 132] width 17 height 17
click at [476, 193] on div at bounding box center [523, 187] width 637 height 267
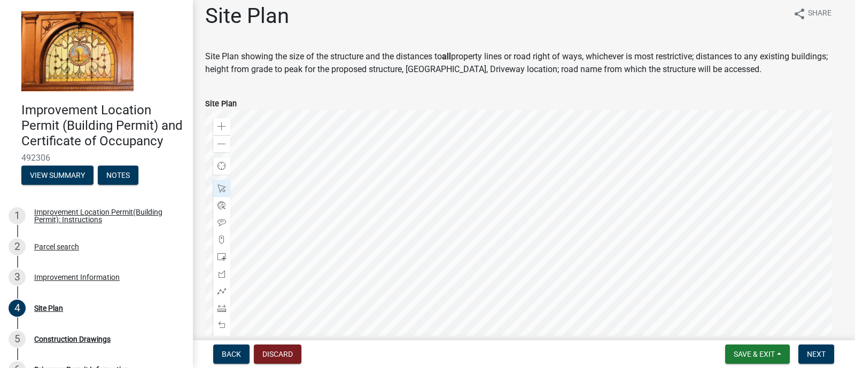
scroll to position [180, 0]
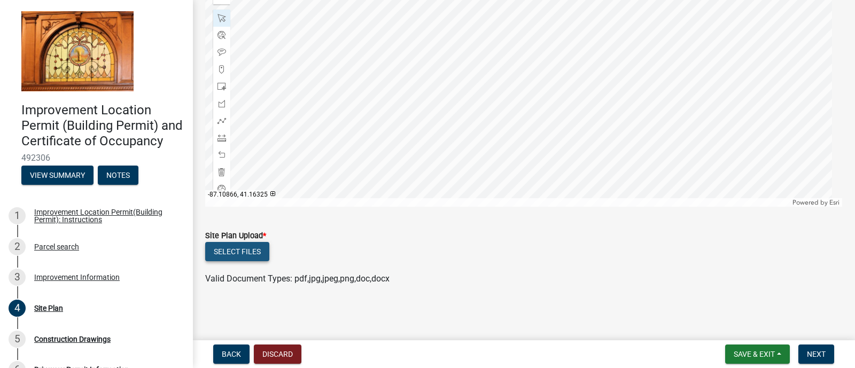
click at [237, 250] on button "Select files" at bounding box center [237, 251] width 64 height 19
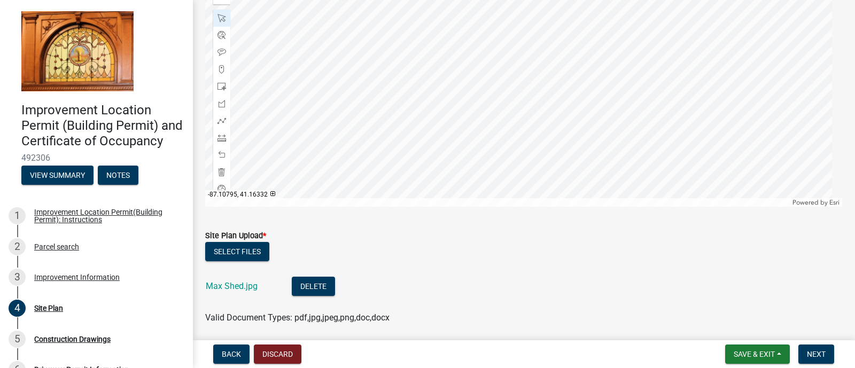
click at [483, 59] on div at bounding box center [523, 73] width 637 height 267
click at [529, 101] on div at bounding box center [523, 73] width 637 height 267
click at [468, 35] on div at bounding box center [523, 73] width 637 height 267
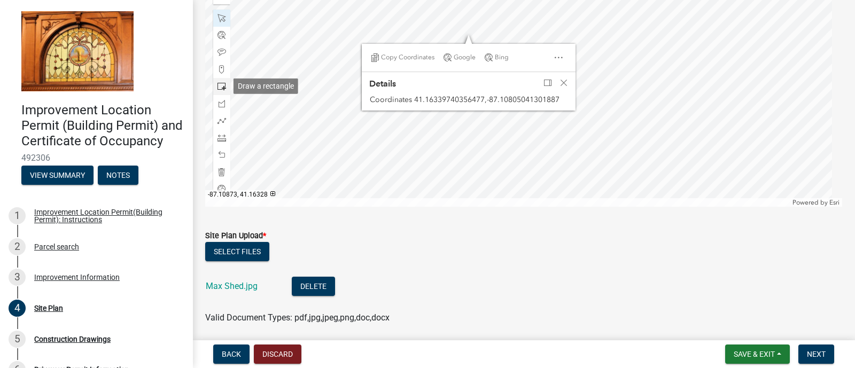
click at [226, 82] on span at bounding box center [222, 86] width 9 height 9
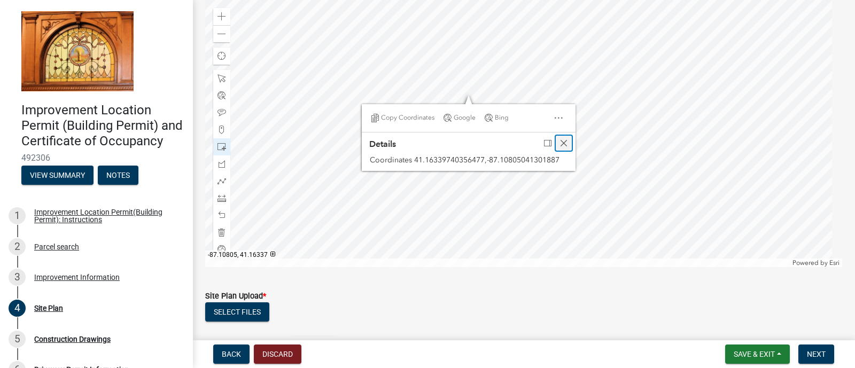
click at [562, 142] on span "Close" at bounding box center [564, 143] width 9 height 9
click at [454, 69] on div at bounding box center [523, 133] width 637 height 267
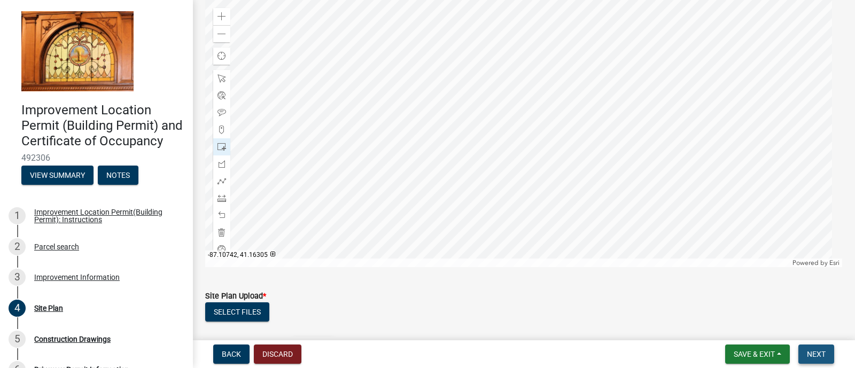
click at [825, 353] on span "Next" at bounding box center [816, 354] width 19 height 9
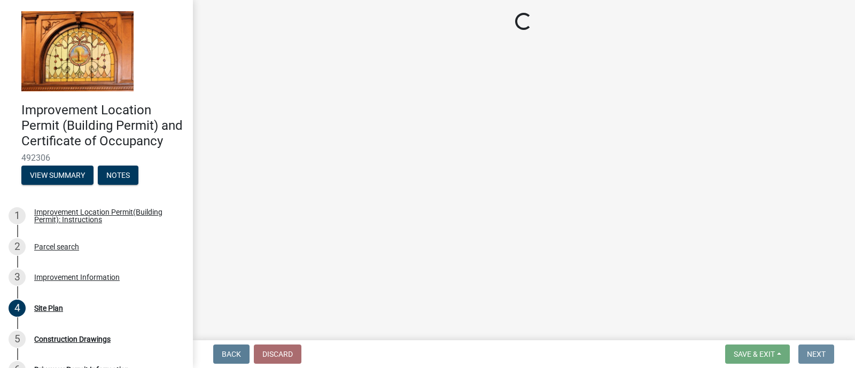
scroll to position [0, 0]
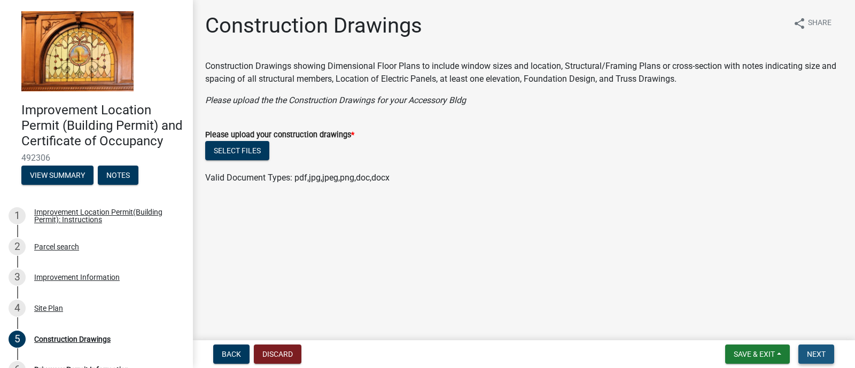
click at [815, 353] on span "Next" at bounding box center [816, 354] width 19 height 9
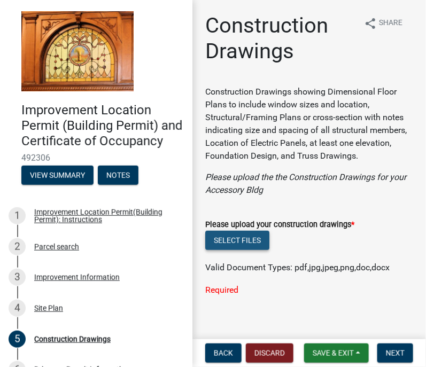
click at [249, 239] on button "Select files" at bounding box center [237, 240] width 64 height 19
click at [245, 243] on button "Select files" at bounding box center [237, 240] width 64 height 19
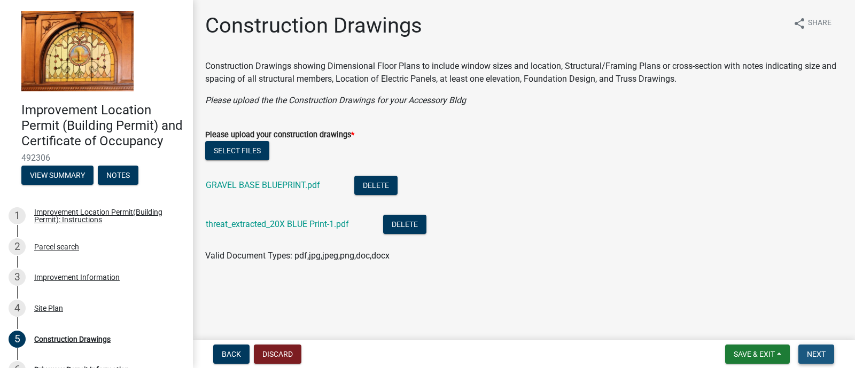
click at [817, 355] on span "Next" at bounding box center [816, 354] width 19 height 9
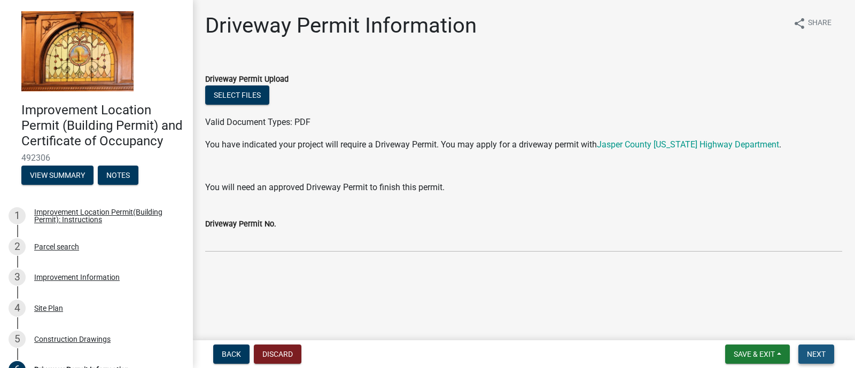
click at [816, 354] on span "Next" at bounding box center [816, 354] width 19 height 9
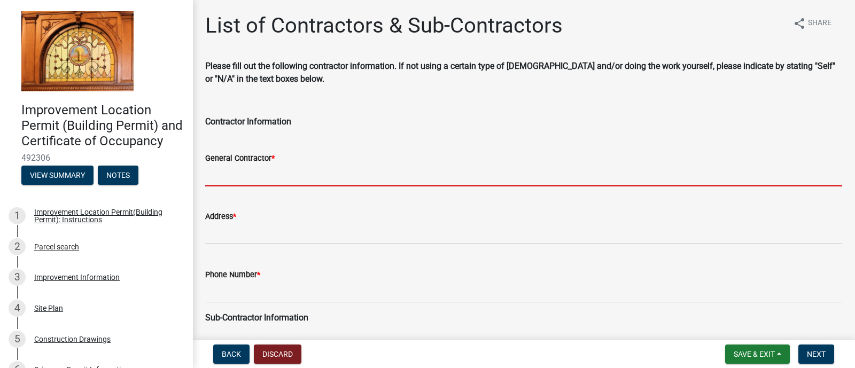
click at [235, 173] on input "General Contractor *" at bounding box center [523, 176] width 637 height 22
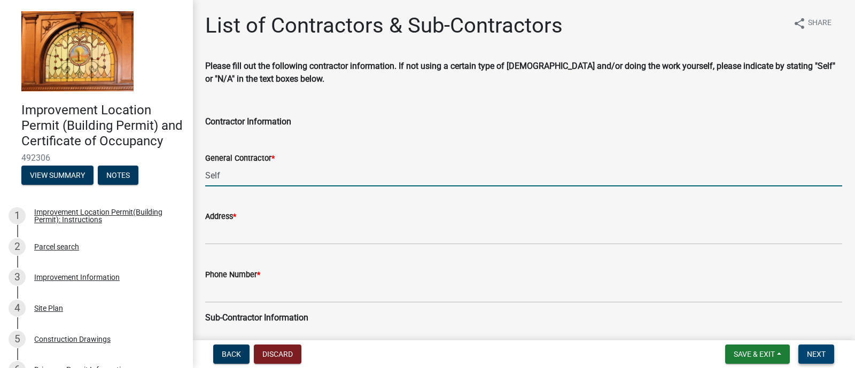
type input "Self"
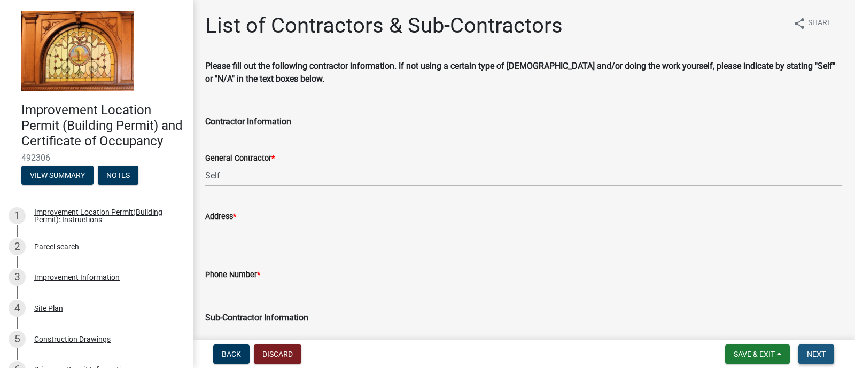
click at [815, 351] on span "Next" at bounding box center [816, 354] width 19 height 9
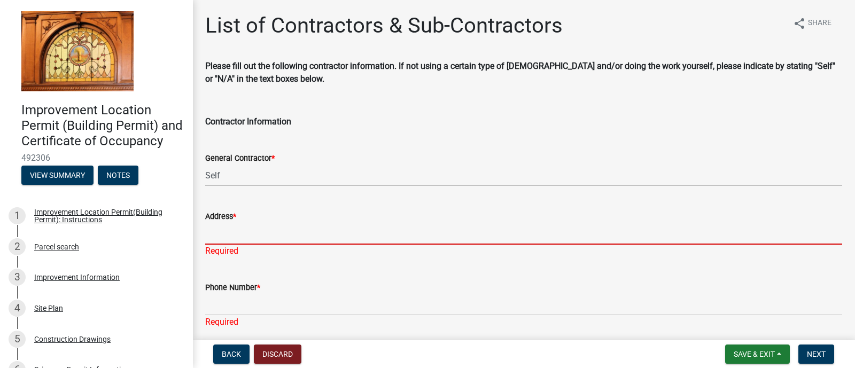
click at [230, 232] on input "Address *" at bounding box center [523, 234] width 637 height 22
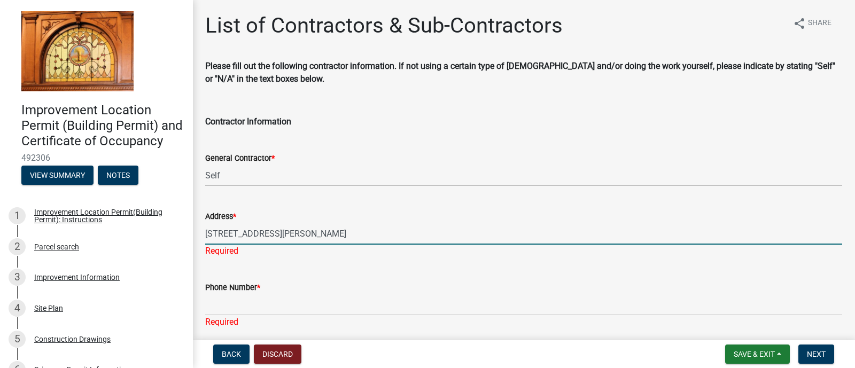
type input "[STREET_ADDRESS][PERSON_NAME]"
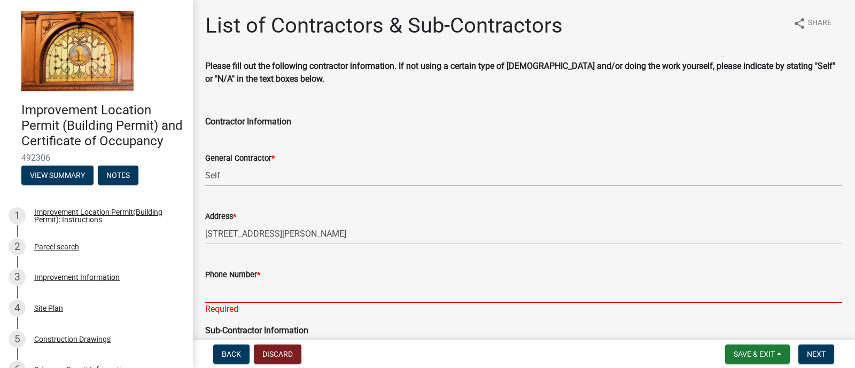
click at [246, 301] on input "Phone Number *" at bounding box center [523, 292] width 637 height 22
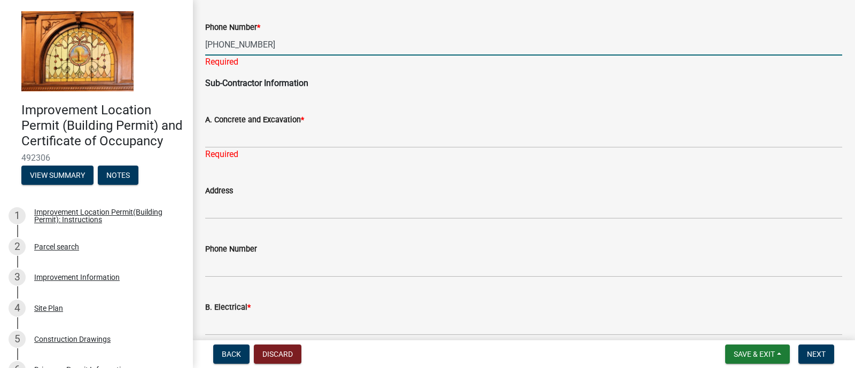
scroll to position [252, 0]
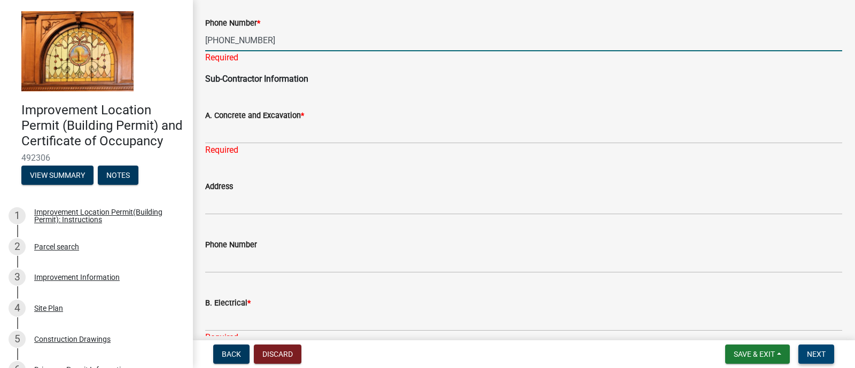
type input "708-577-0994"
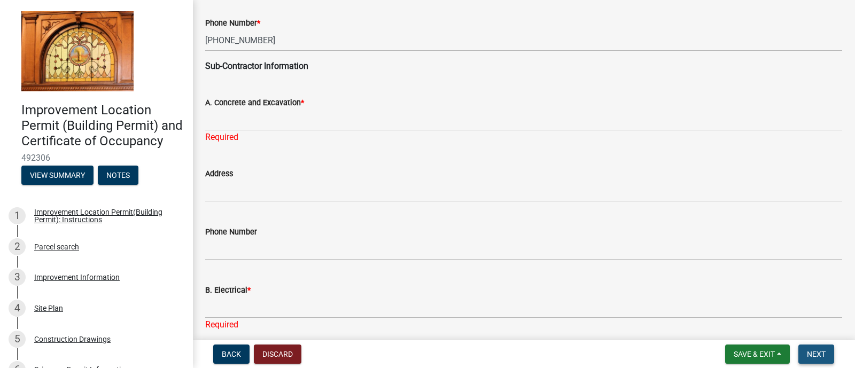
click at [815, 352] on span "Next" at bounding box center [816, 354] width 19 height 9
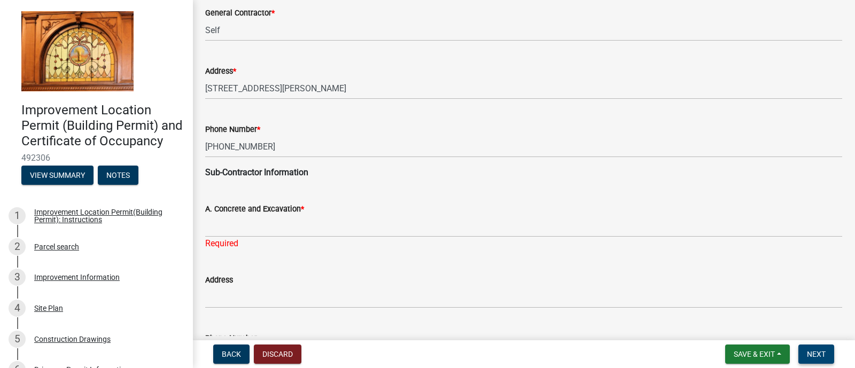
scroll to position [134, 0]
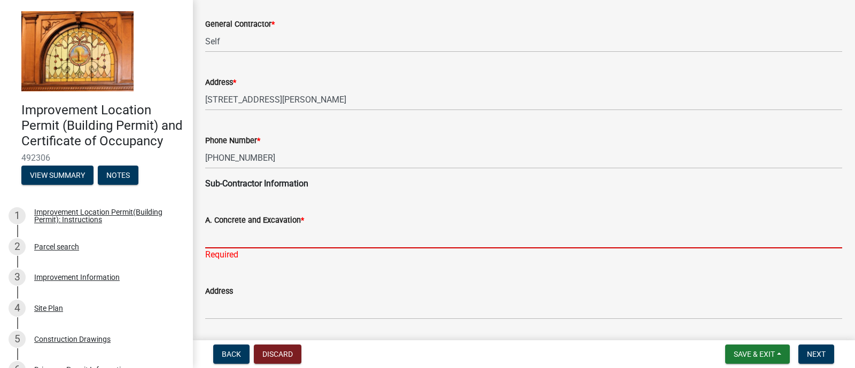
click at [253, 236] on input "A. Concrete and Excavation *" at bounding box center [523, 238] width 637 height 22
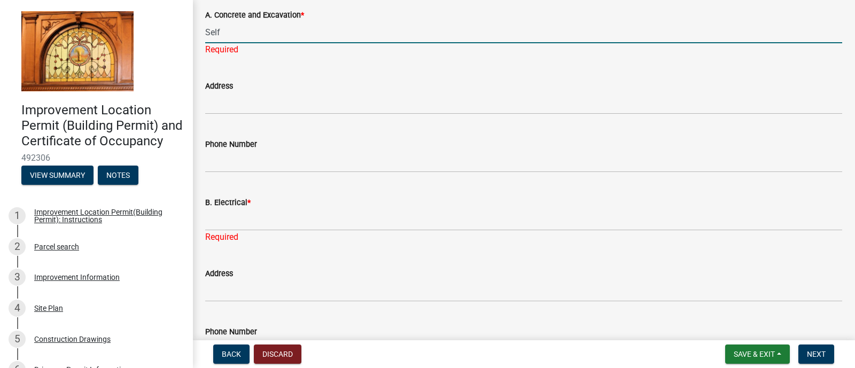
scroll to position [348, 0]
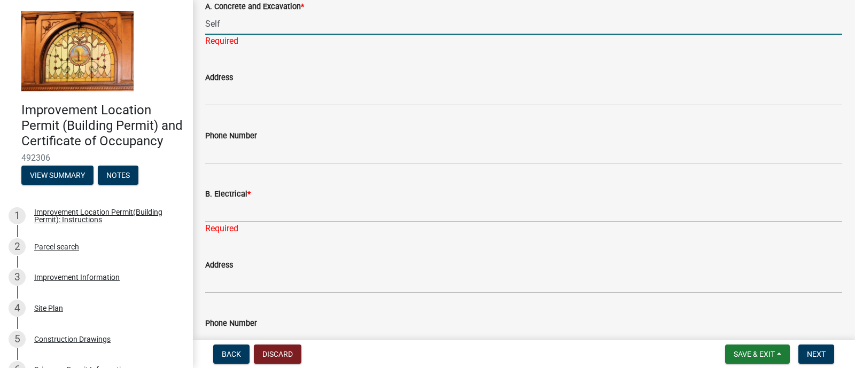
type input "Self"
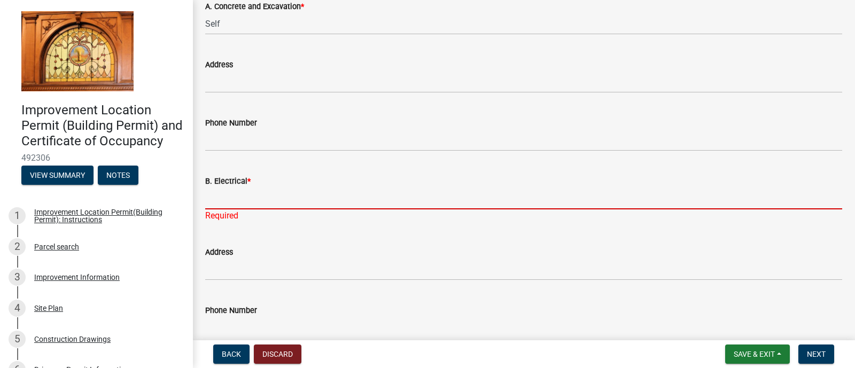
click at [214, 218] on div "B. Electrical * Required" at bounding box center [523, 191] width 637 height 63
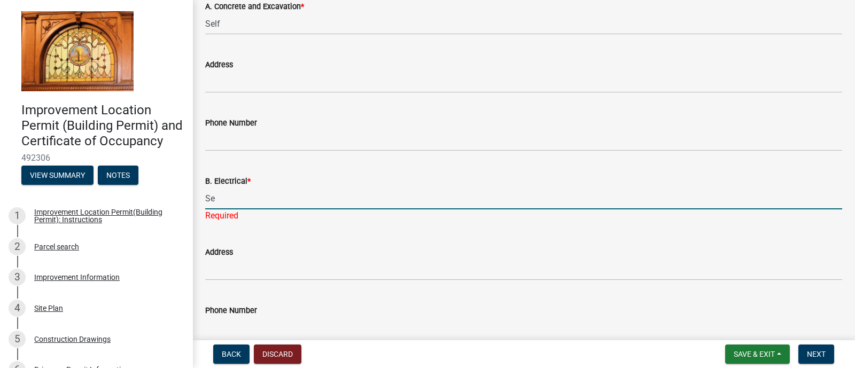
type input "S"
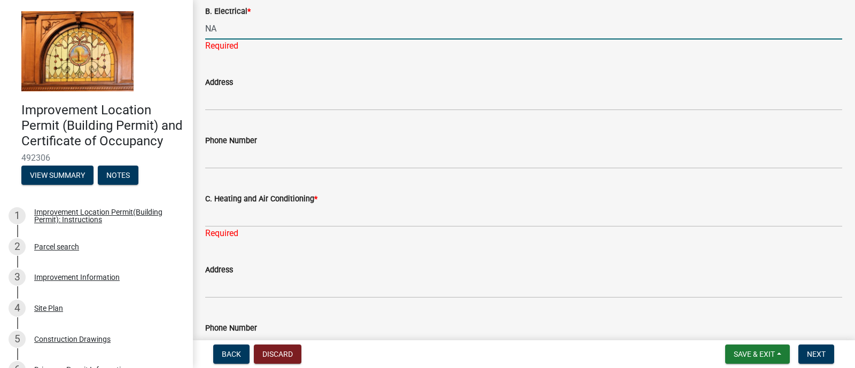
scroll to position [521, 0]
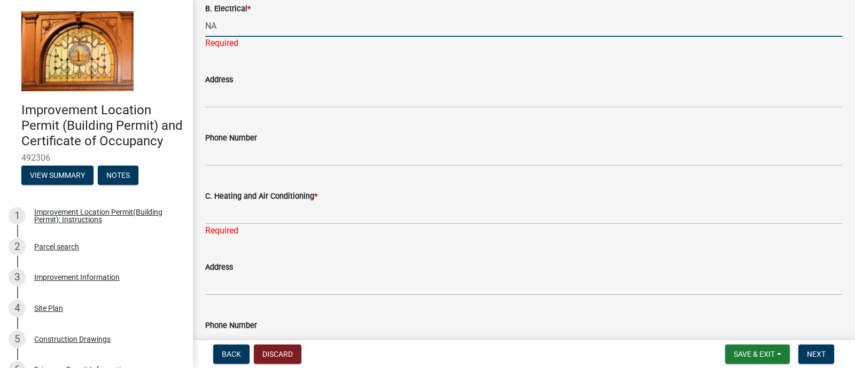
type input "NA"
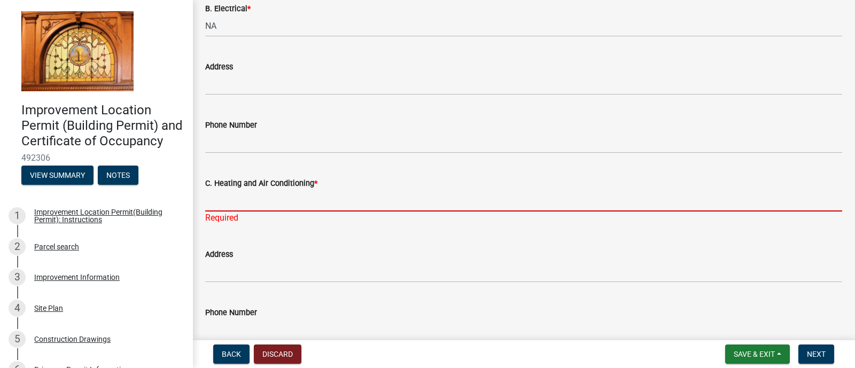
click at [262, 218] on div "C. Heating and Air Conditioning * Required" at bounding box center [523, 193] width 637 height 63
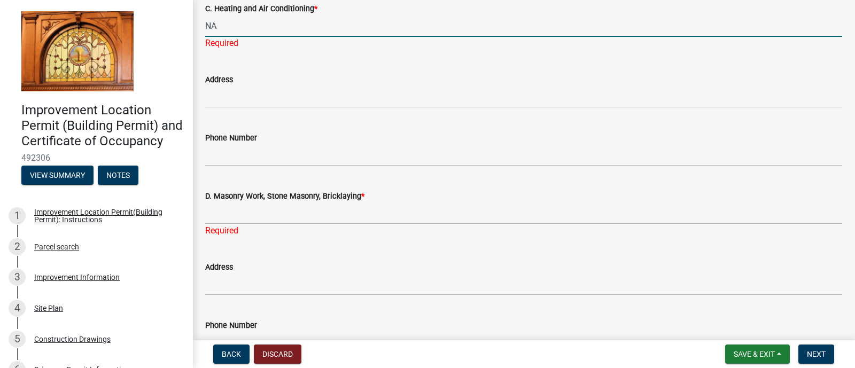
scroll to position [769, 0]
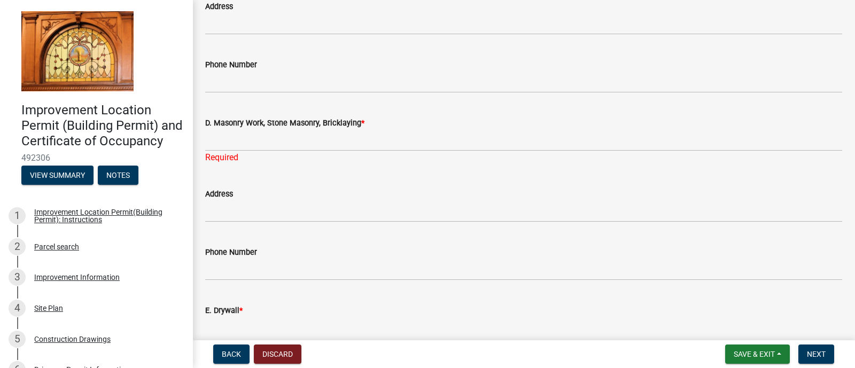
type input "NA"
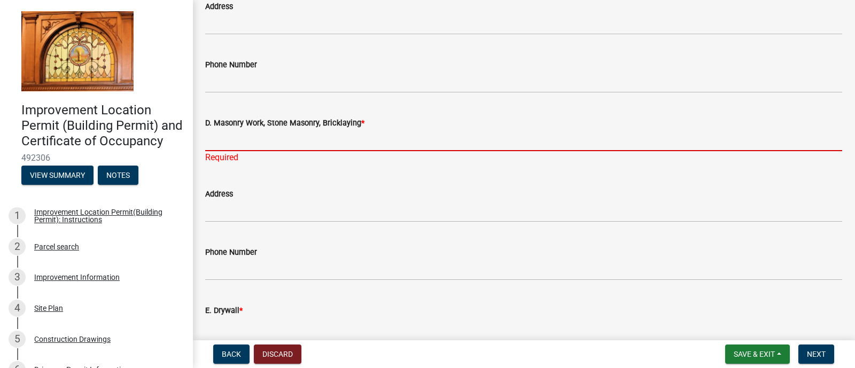
scroll to position [756, 0]
click at [283, 141] on input "D. Masonry Work, Stone Masonry, Bricklaying *" at bounding box center [523, 140] width 637 height 22
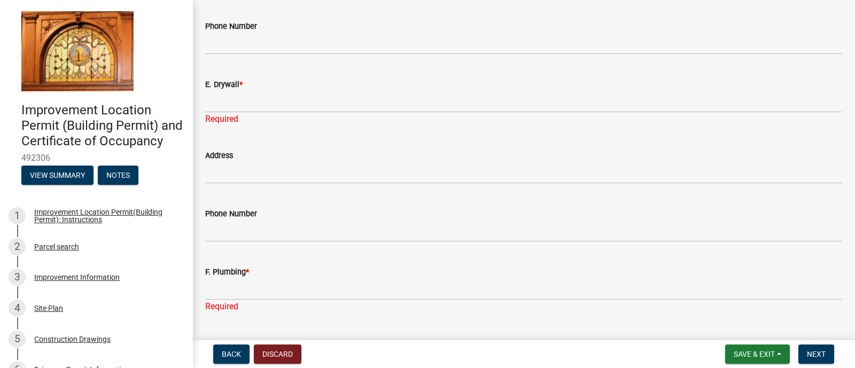
scroll to position [995, 0]
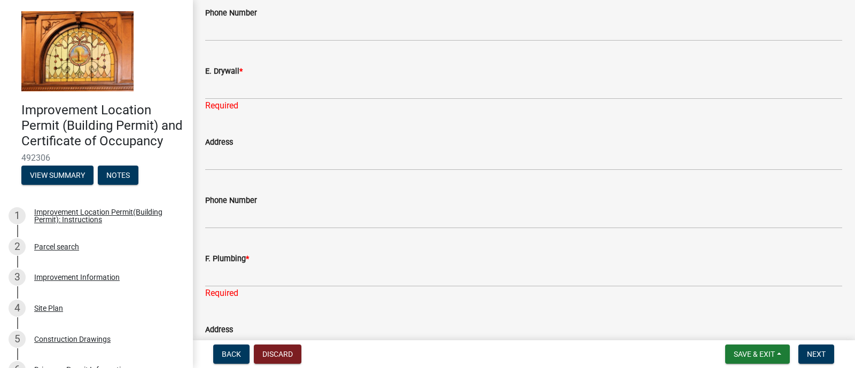
type input "NA"
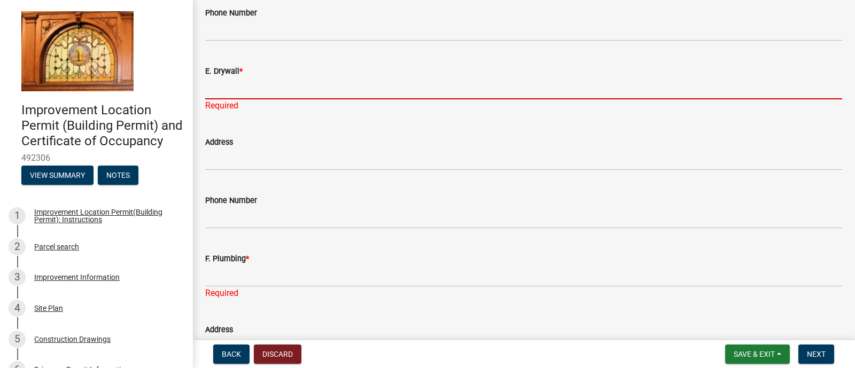
scroll to position [982, 0]
click at [220, 87] on input "E. Drywall *" at bounding box center [523, 88] width 637 height 22
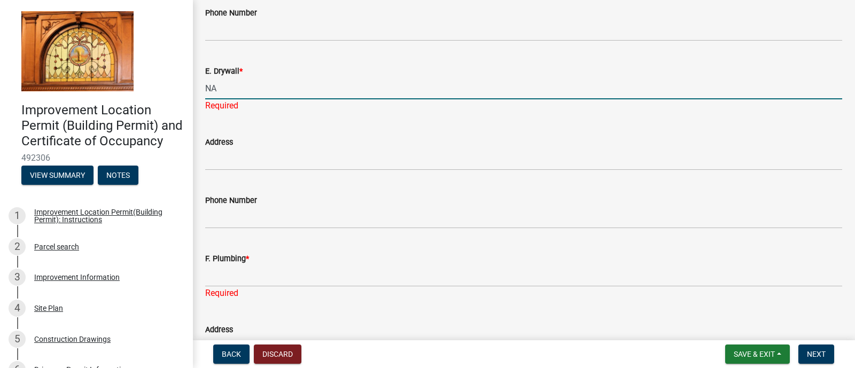
type input "NA"
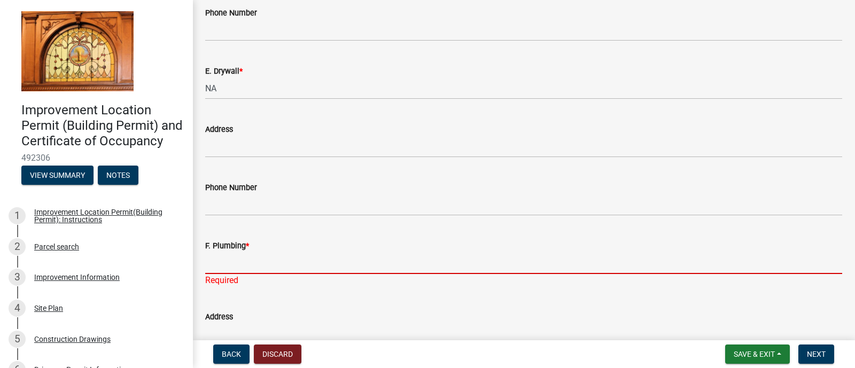
click at [235, 277] on div "F. Plumbing * Required" at bounding box center [523, 255] width 637 height 63
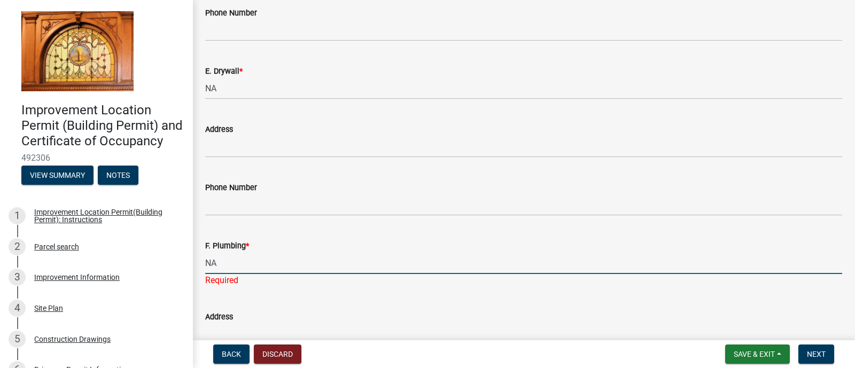
scroll to position [1161, 0]
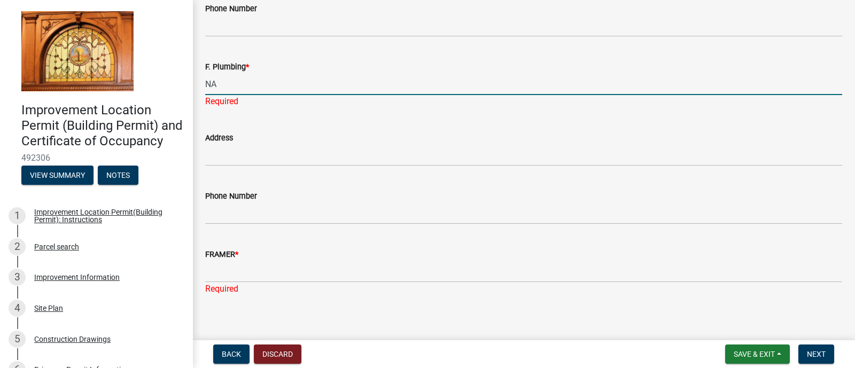
type input "NA"
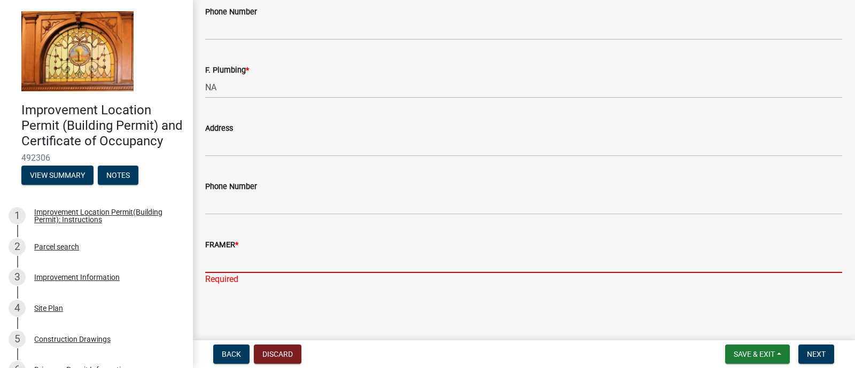
scroll to position [1157, 0]
click at [249, 268] on input "FRAMER *" at bounding box center [523, 263] width 637 height 22
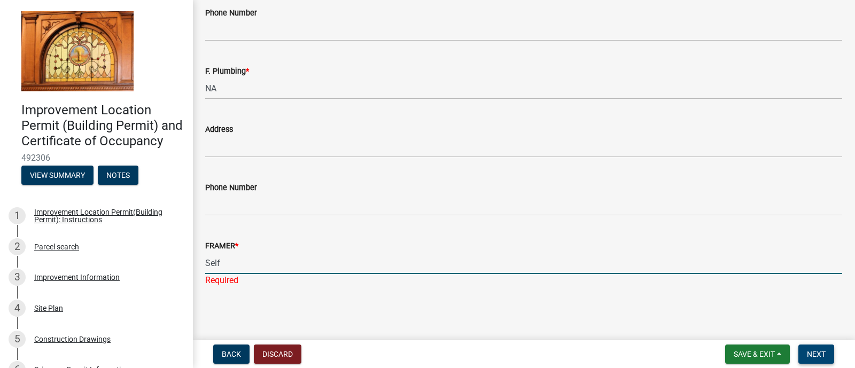
type input "Self"
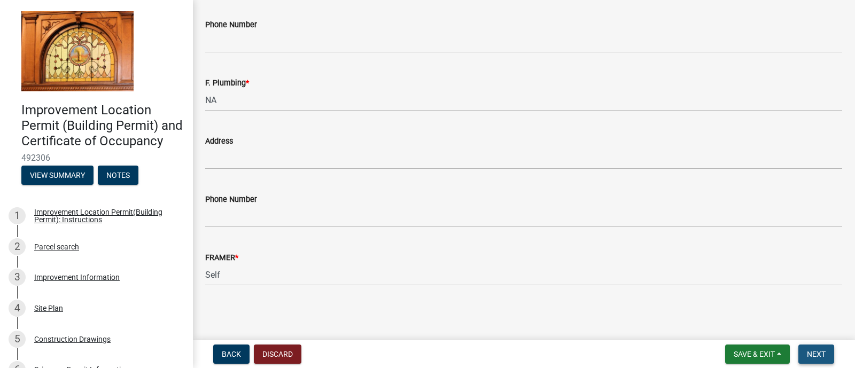
scroll to position [1145, 0]
click at [812, 352] on span "Next" at bounding box center [816, 354] width 19 height 9
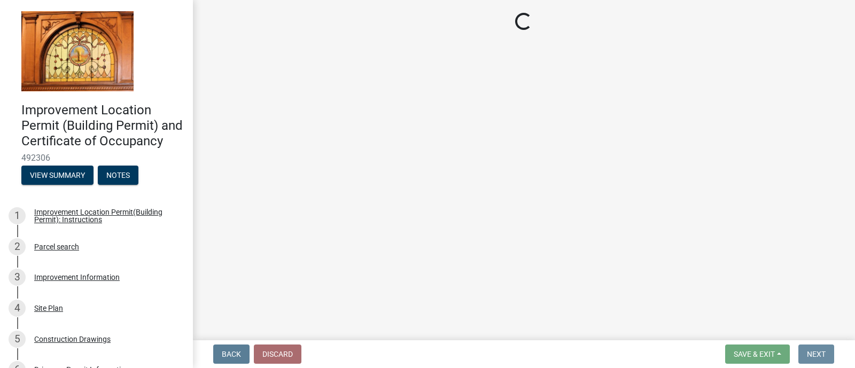
scroll to position [0, 0]
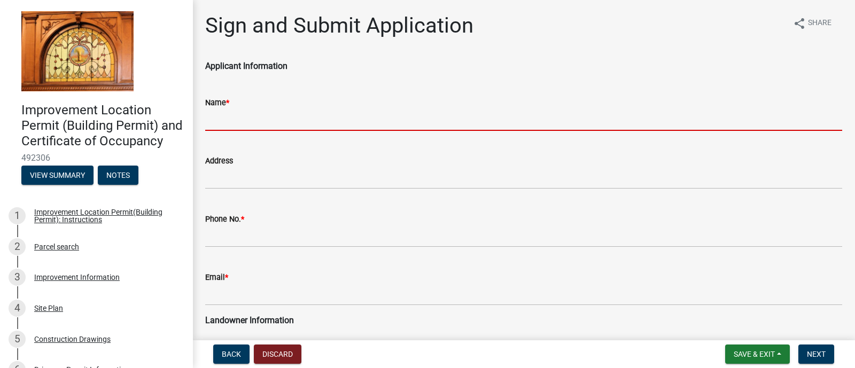
click at [242, 115] on input "Name *" at bounding box center [523, 120] width 637 height 22
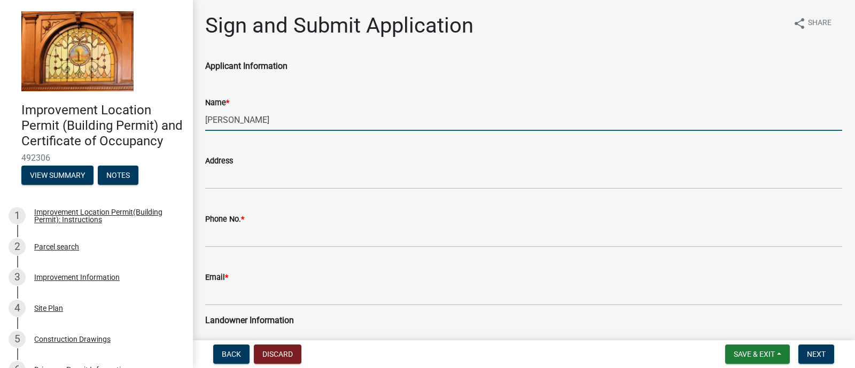
type input "Scott Maximoff"
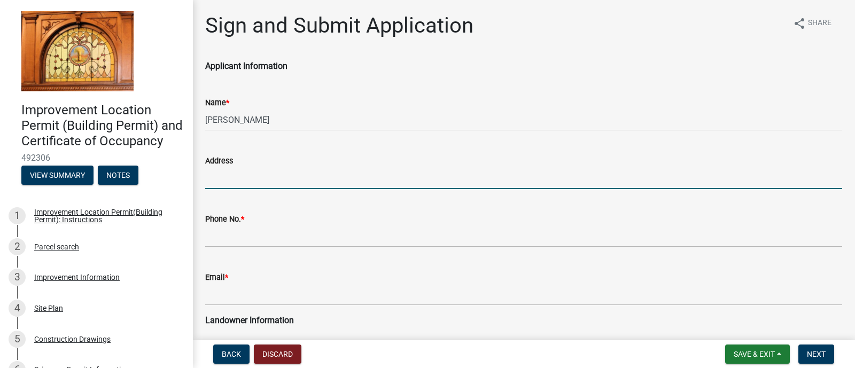
click at [238, 175] on input "Address" at bounding box center [523, 178] width 637 height 22
type input "[STREET_ADDRESS][PERSON_NAME]"
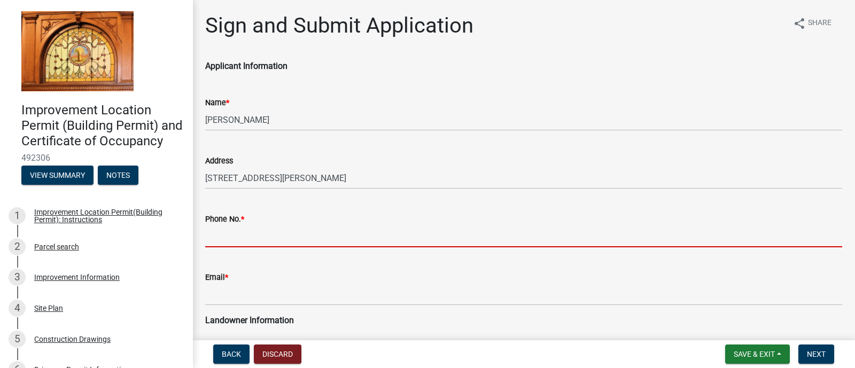
click at [234, 235] on input "Phone No. *" at bounding box center [523, 237] width 637 height 22
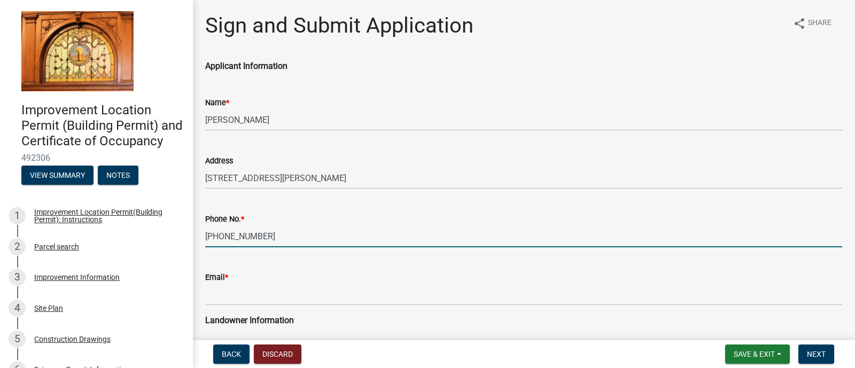
type input "708-577-0994"
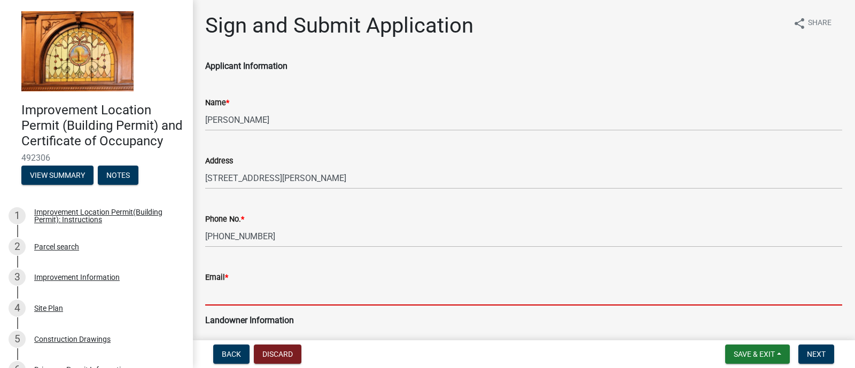
click at [235, 294] on input "Email *" at bounding box center [523, 295] width 637 height 22
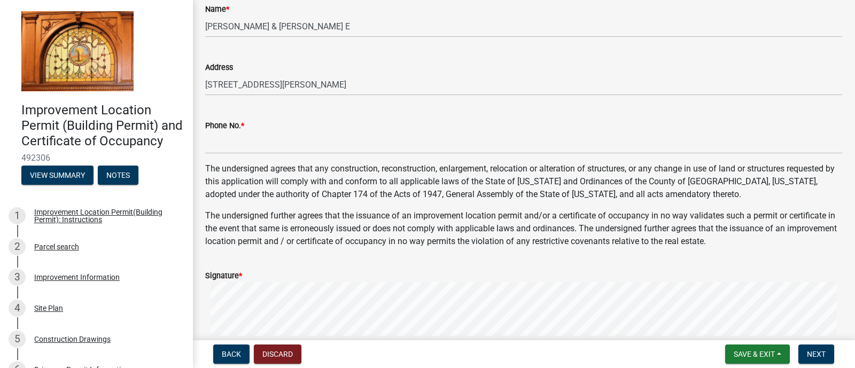
scroll to position [350, 0]
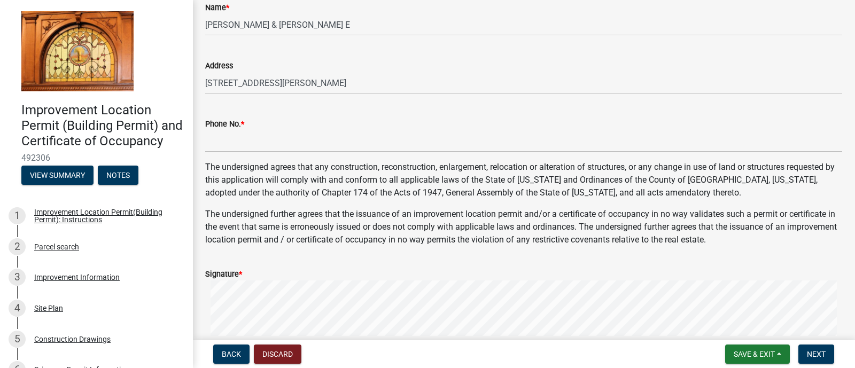
type input "[EMAIL_ADDRESS][DOMAIN_NAME]"
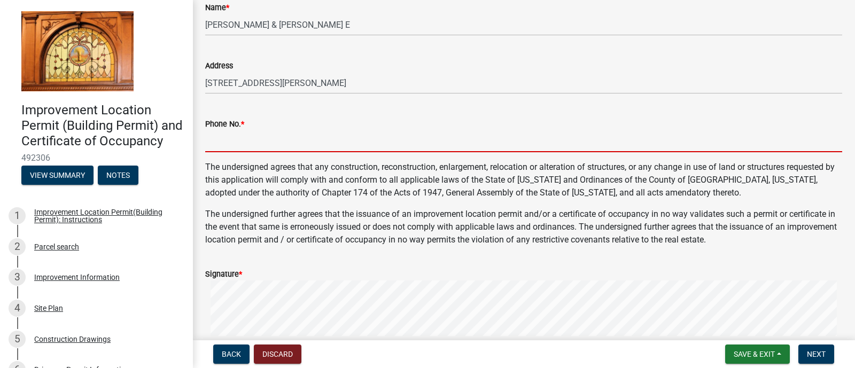
click at [270, 145] on input "Phone No. *" at bounding box center [523, 141] width 637 height 22
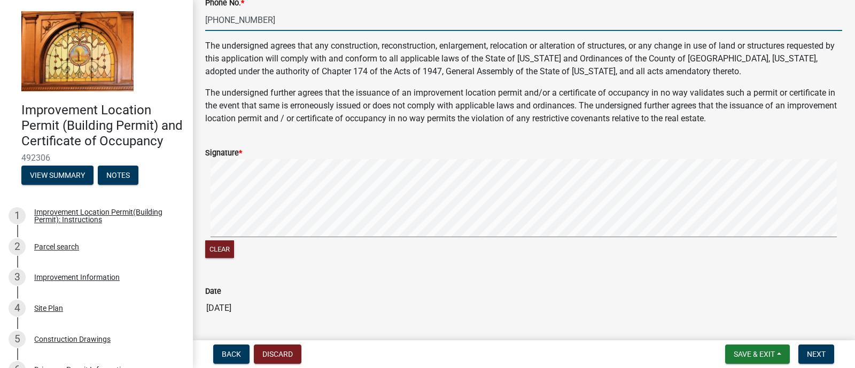
scroll to position [474, 0]
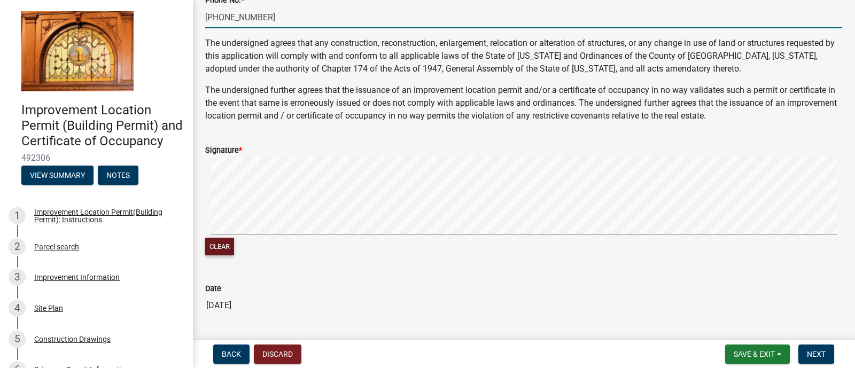
type input "708-577-0994"
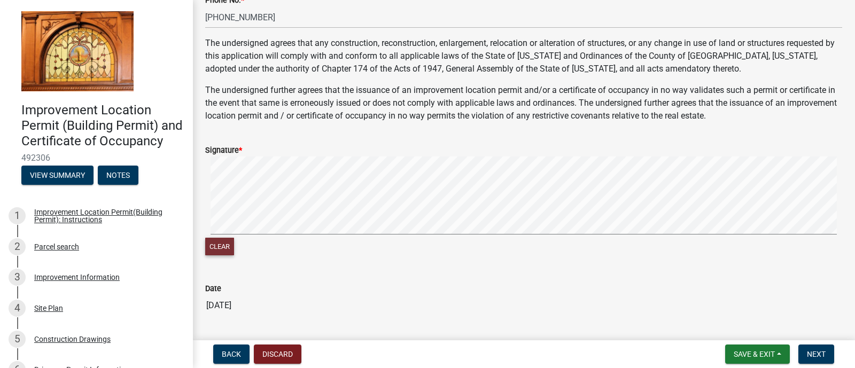
click at [224, 251] on button "Clear" at bounding box center [219, 247] width 29 height 18
click at [812, 353] on span "Next" at bounding box center [816, 354] width 19 height 9
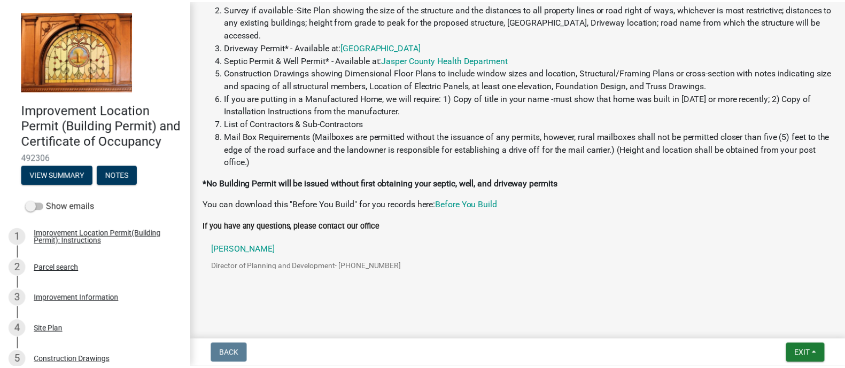
scroll to position [246, 0]
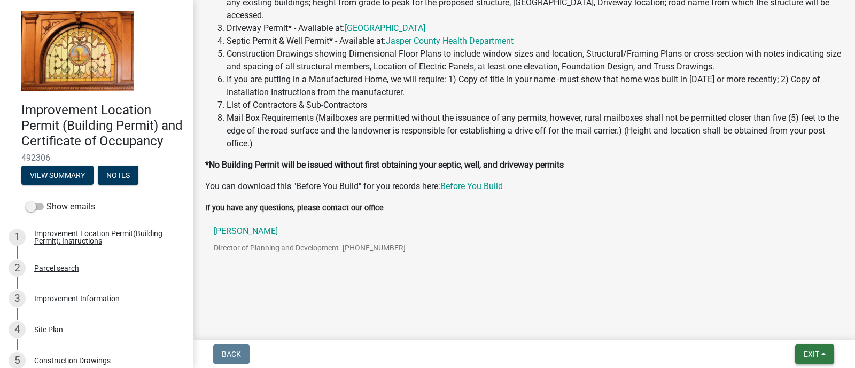
click at [813, 350] on span "Exit" at bounding box center [811, 354] width 15 height 9
click at [782, 329] on button "Save & Exit" at bounding box center [792, 327] width 86 height 26
